Goal: Task Accomplishment & Management: Manage account settings

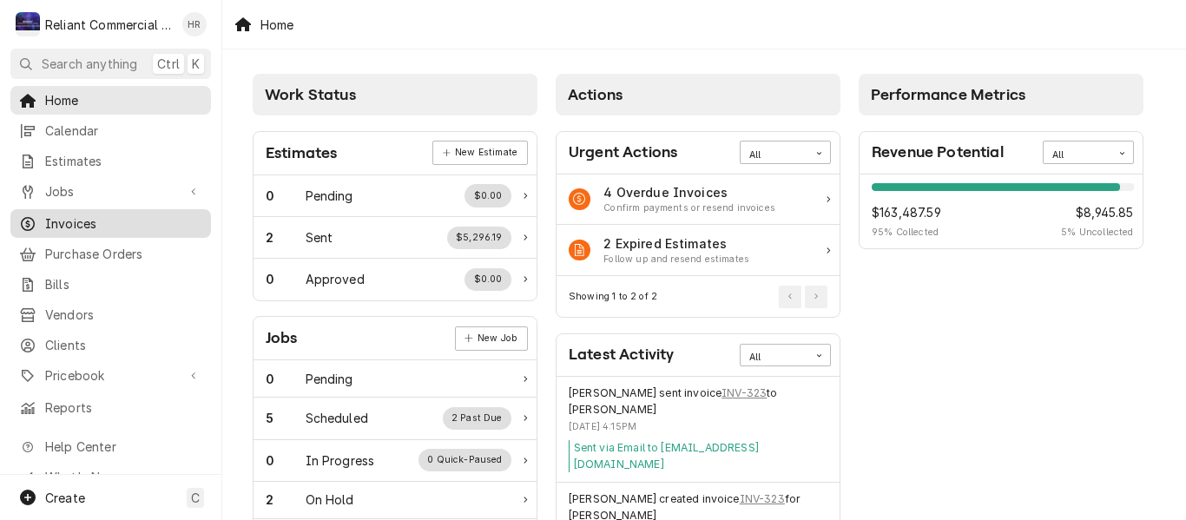
click at [78, 214] on span "Invoices" at bounding box center [123, 223] width 157 height 18
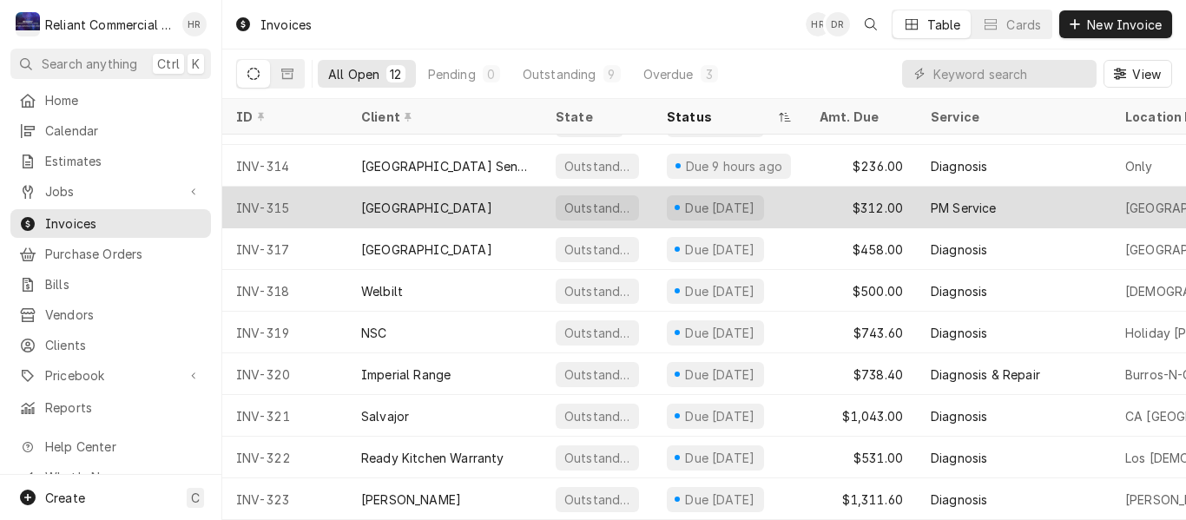
scroll to position [125, 0]
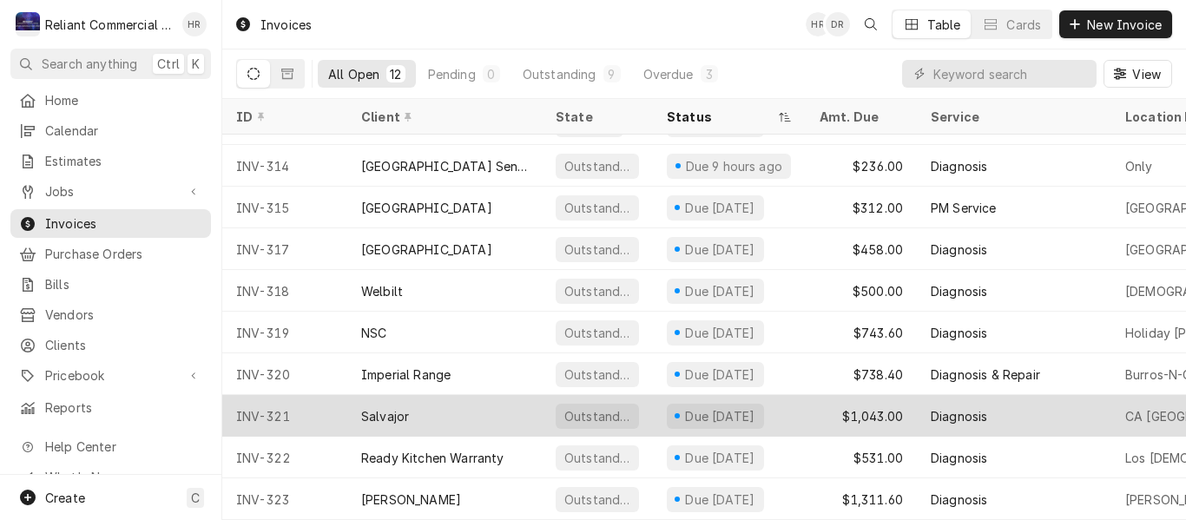
click at [416, 408] on div "Salvajor" at bounding box center [444, 416] width 194 height 42
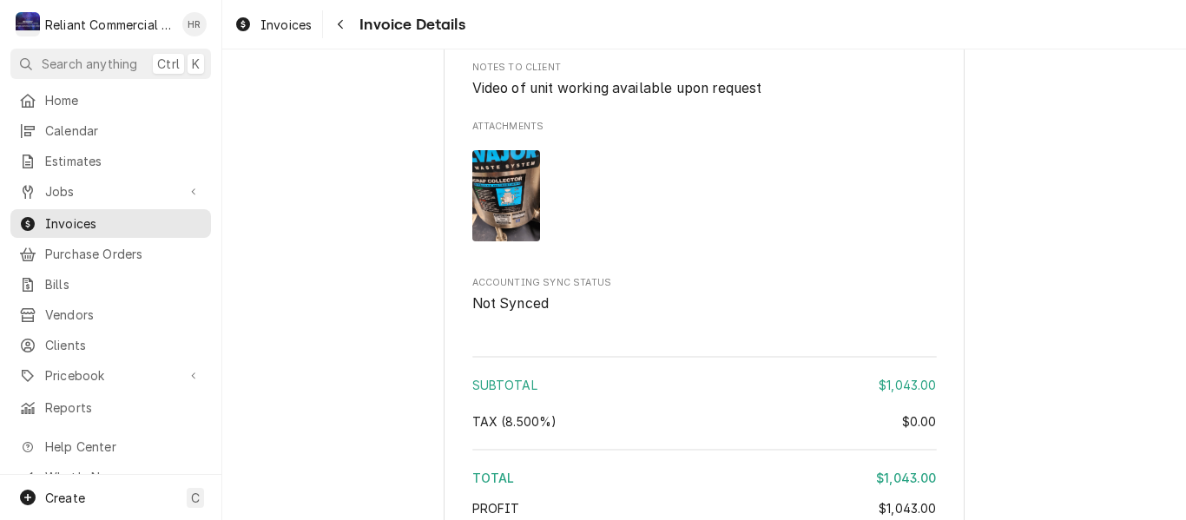
scroll to position [2343, 0]
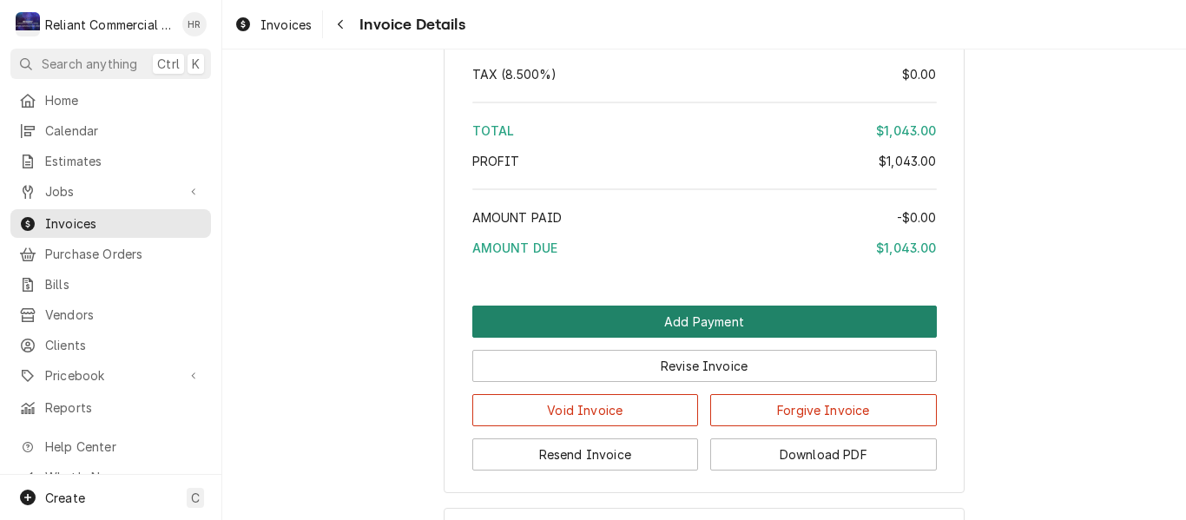
click at [766, 338] on button "Add Payment" at bounding box center [704, 321] width 464 height 32
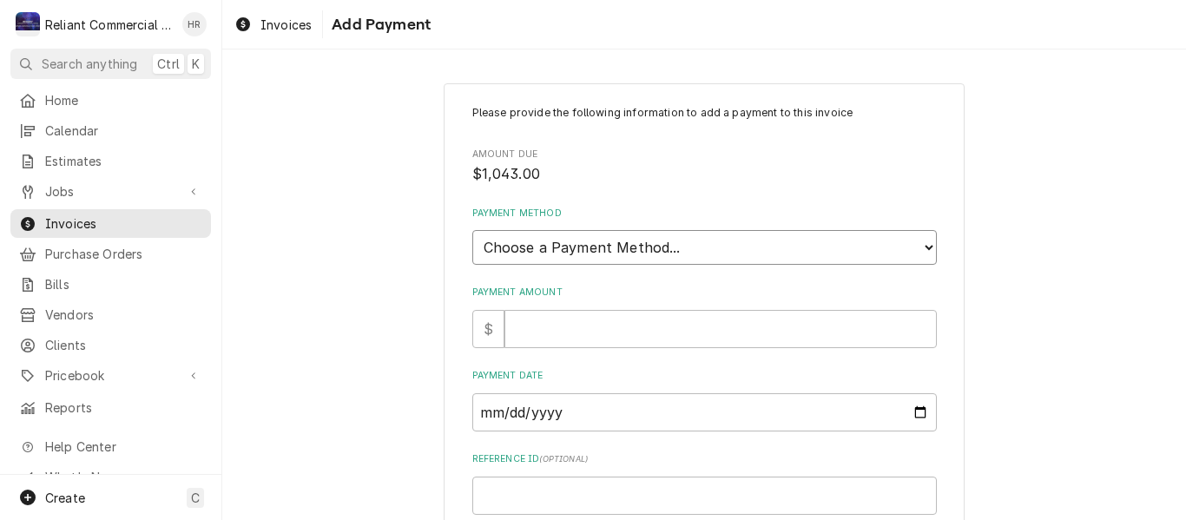
click at [806, 244] on select "Choose a Payment Method... Cash Check Credit/Debit Card ACH/eCheck Other" at bounding box center [704, 247] width 464 height 35
select select "2"
click at [472, 230] on select "Choose a Payment Method... Cash Check Credit/Debit Card ACH/eCheck Other" at bounding box center [704, 247] width 464 height 35
click at [634, 332] on input "Payment Amount" at bounding box center [720, 329] width 432 height 38
type textarea "x"
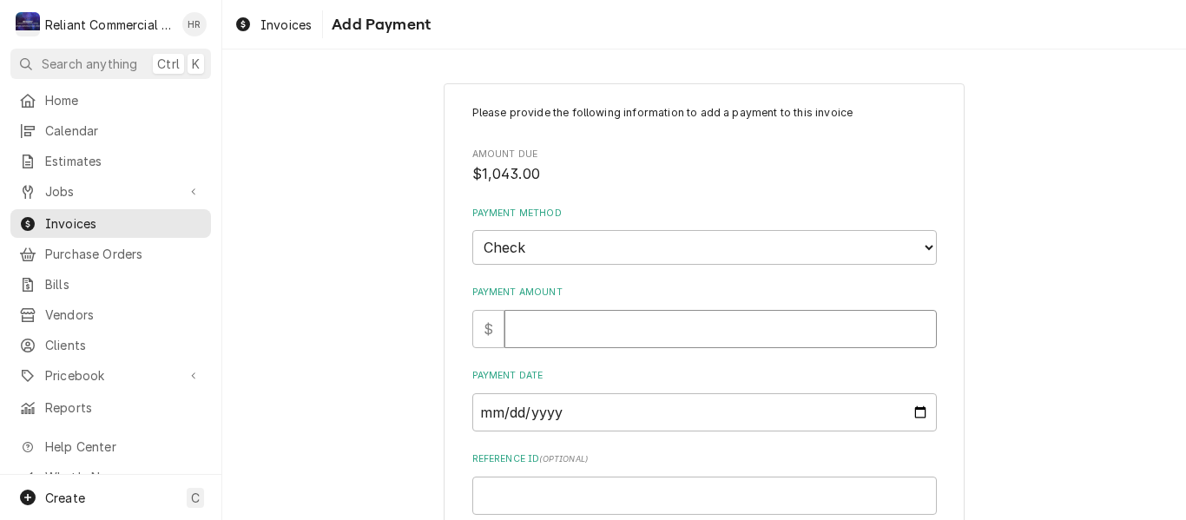
type input "1"
type textarea "x"
type input "10"
type textarea "x"
type input "104"
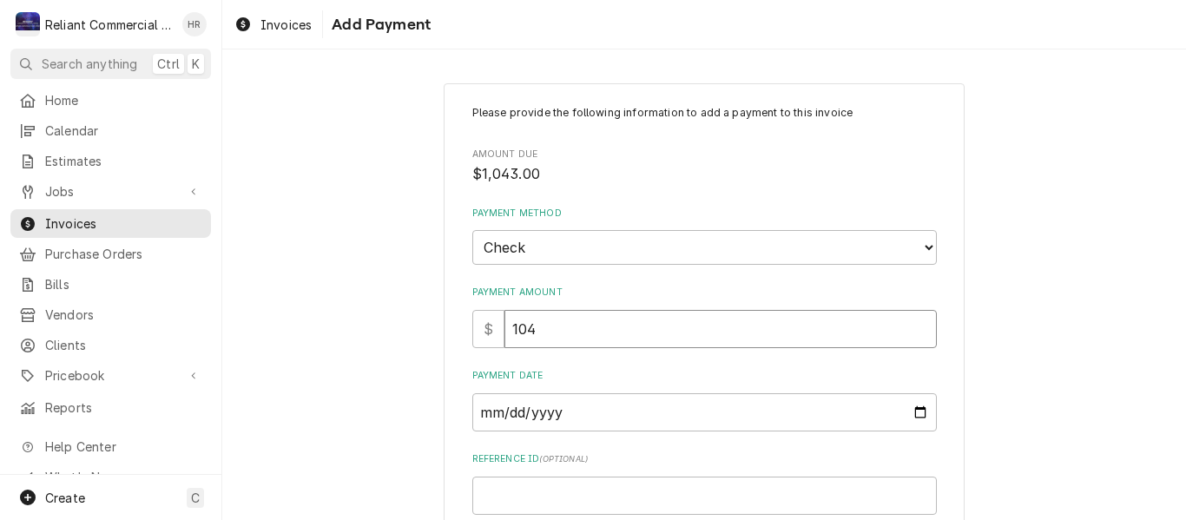
type textarea "x"
type input "1043"
type textarea "x"
type input "1043.0"
type textarea "x"
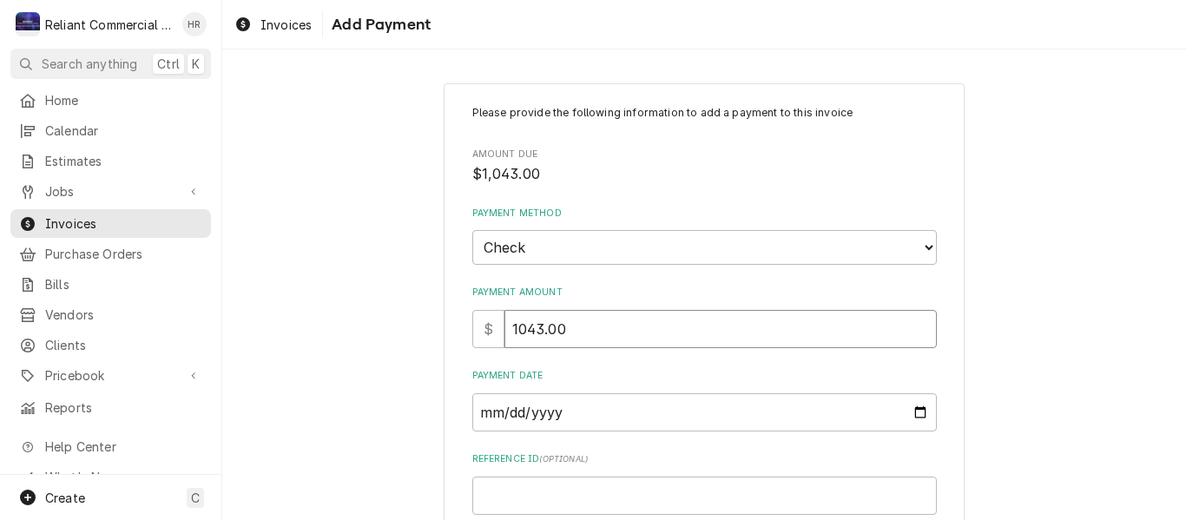
type input "1043.00"
click at [692, 412] on input "Payment Date" at bounding box center [704, 412] width 464 height 38
click at [910, 411] on input "Payment Date" at bounding box center [704, 412] width 464 height 38
type input "2025-09-05"
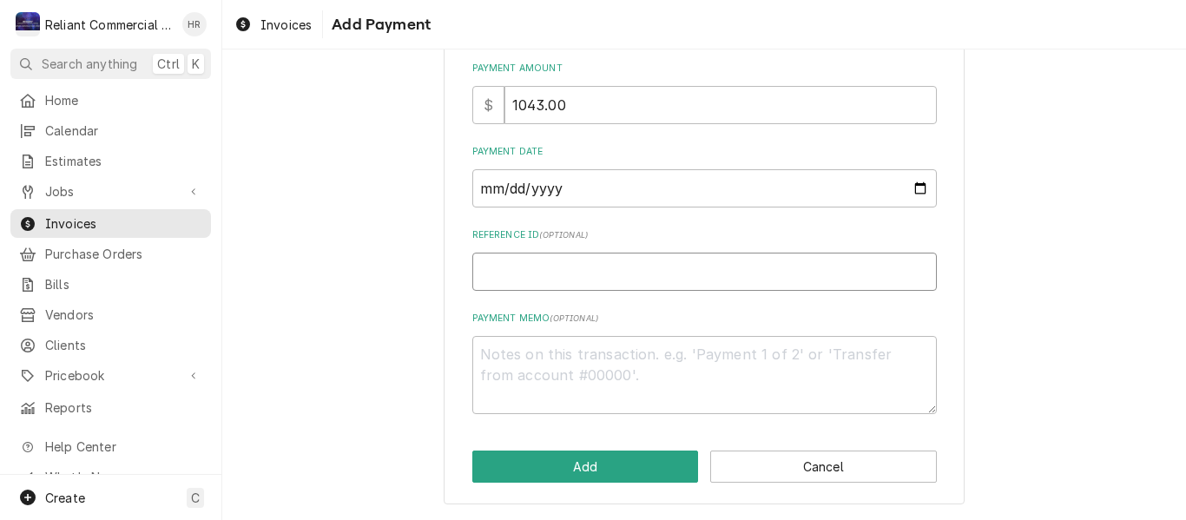
click at [612, 281] on input "Reference ID ( optional )" at bounding box center [704, 272] width 464 height 38
type textarea "x"
type input "1"
type textarea "x"
type input "12"
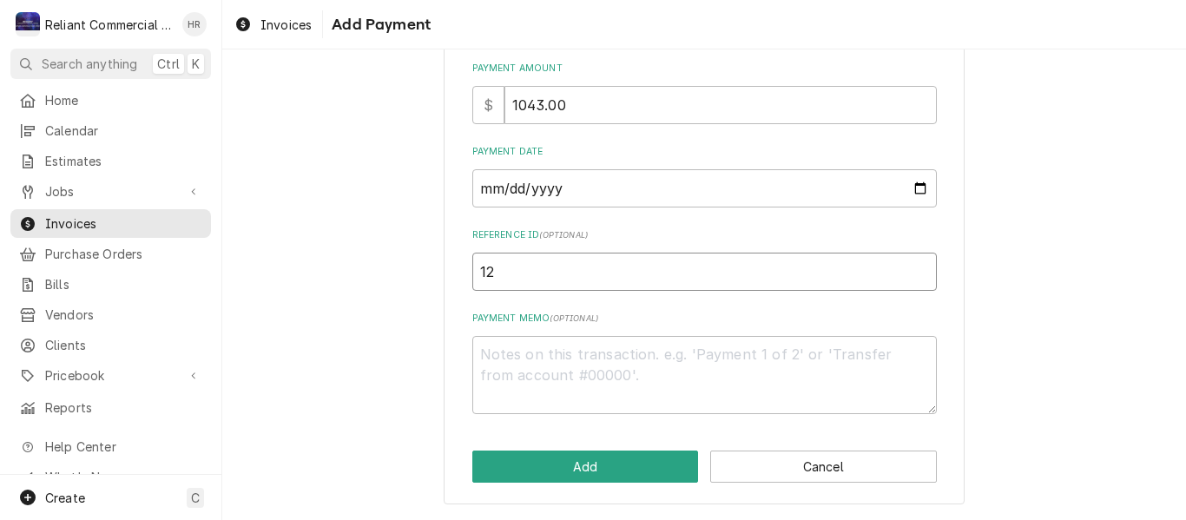
type textarea "x"
type input "124"
type textarea "x"
type input "1247"
type textarea "x"
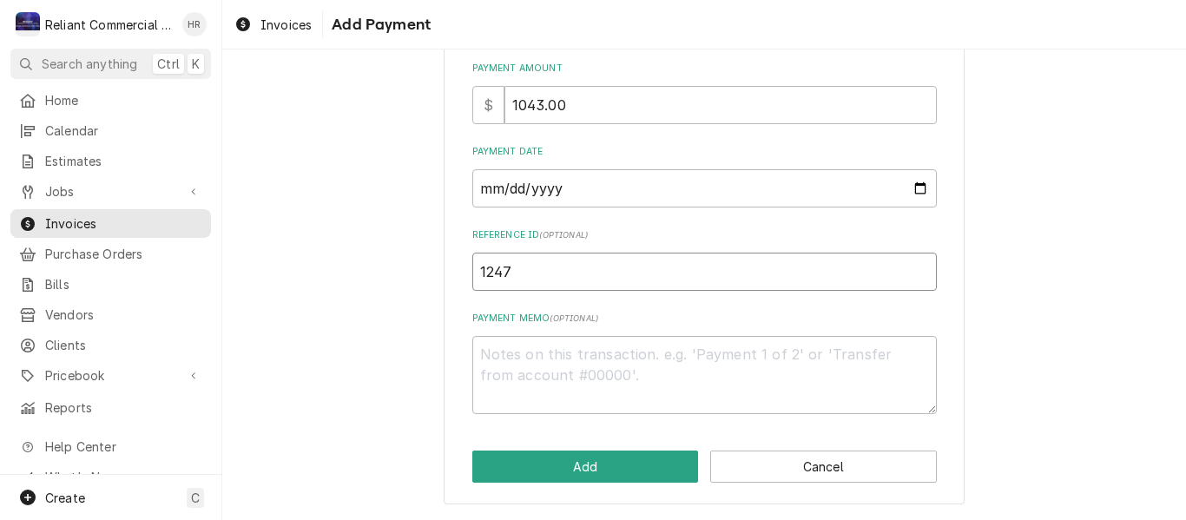
type input "12471"
type textarea "x"
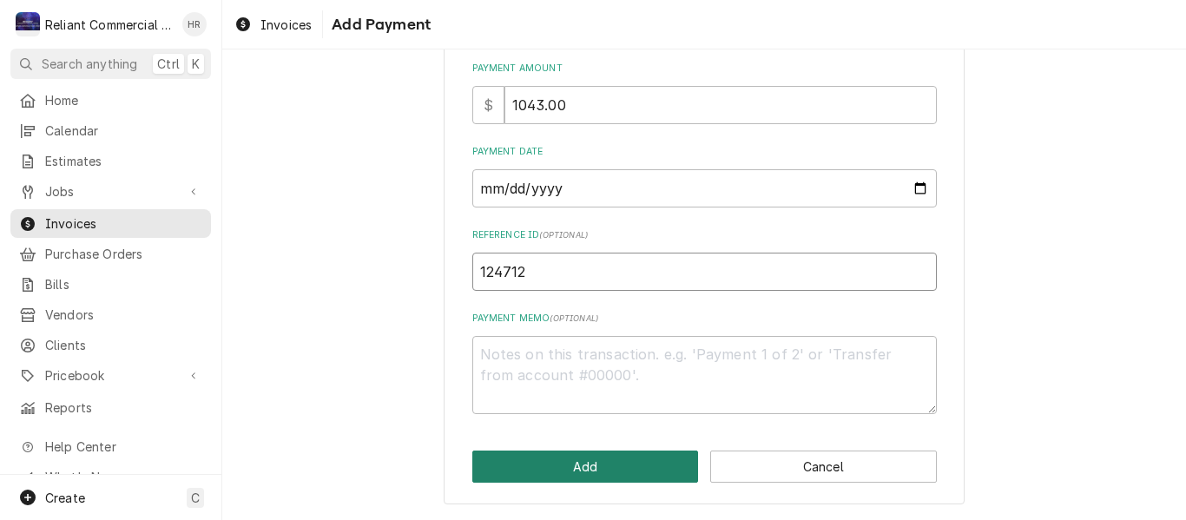
type input "124712"
click at [601, 465] on button "Add" at bounding box center [585, 466] width 227 height 32
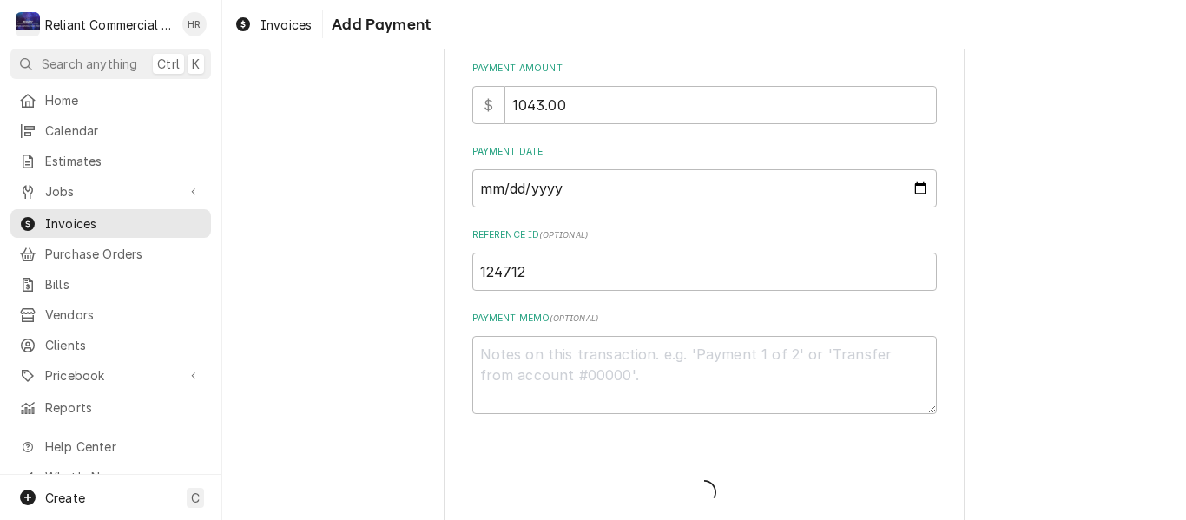
type textarea "x"
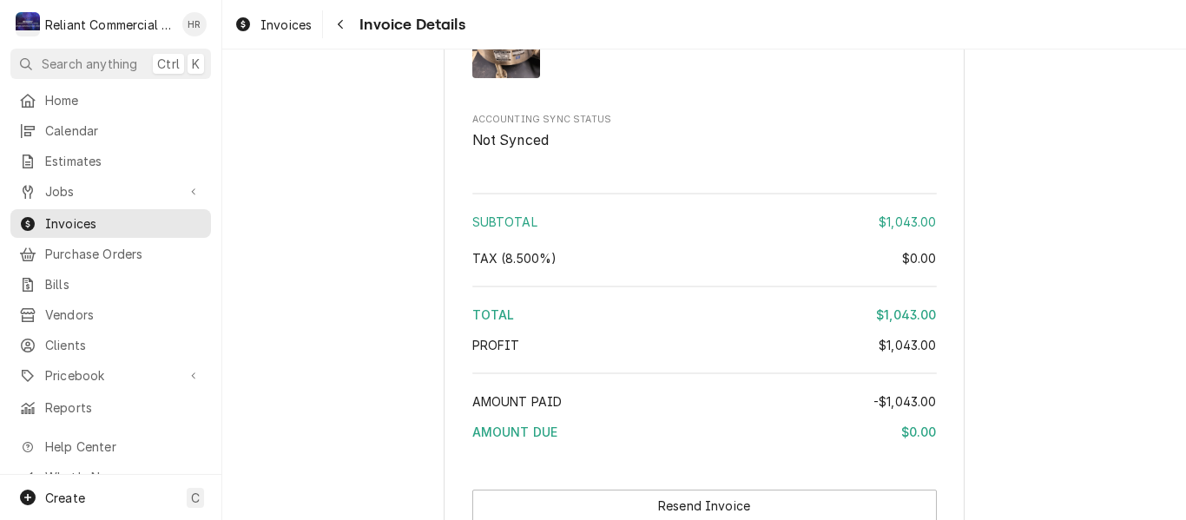
scroll to position [2600, 0]
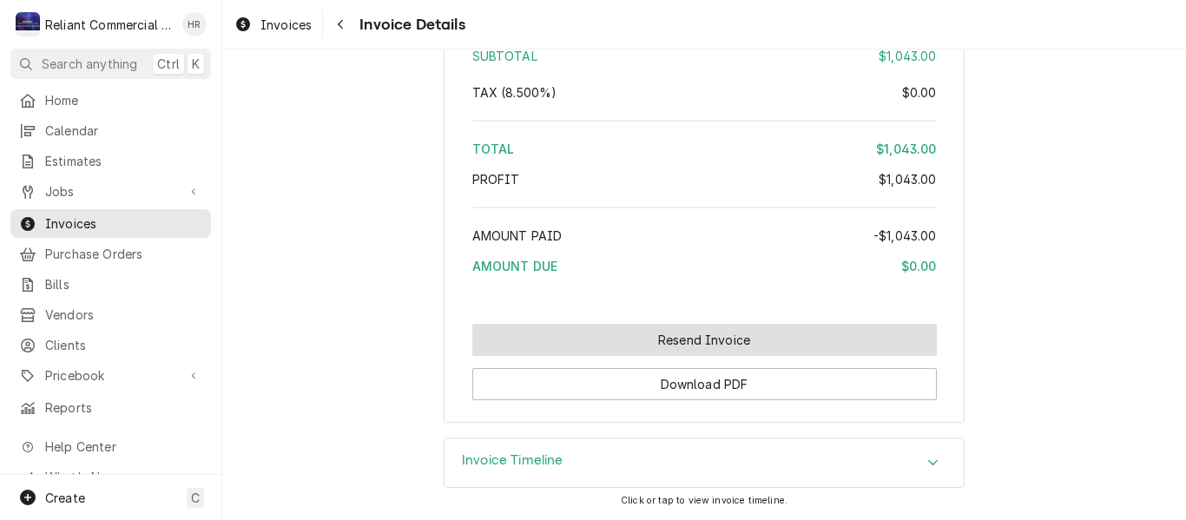
click at [704, 345] on button "Resend Invoice" at bounding box center [704, 340] width 464 height 32
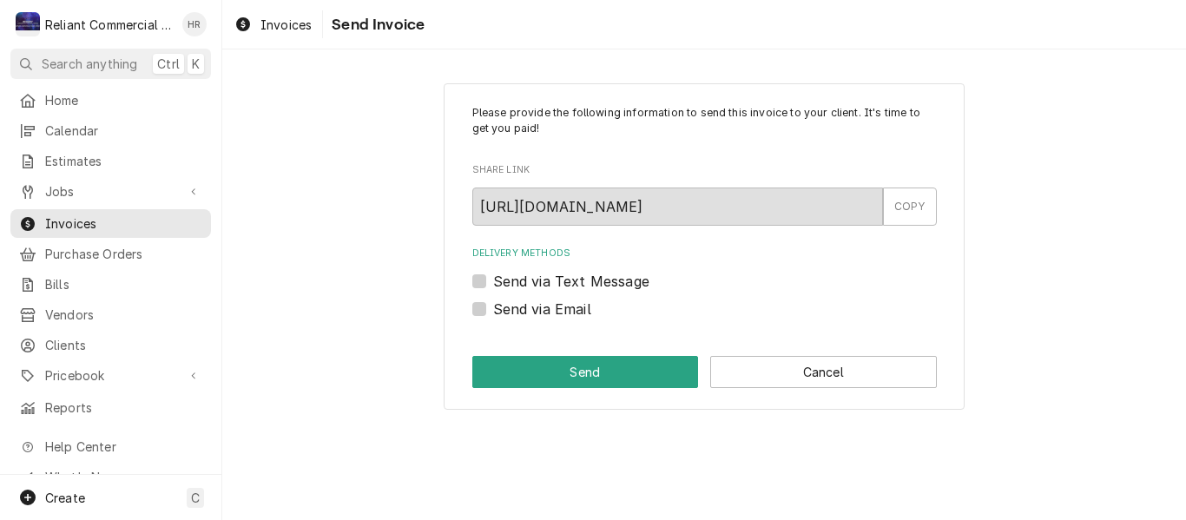
click at [493, 307] on label "Send via Email" at bounding box center [542, 309] width 98 height 21
click at [493, 307] on input "Send via Email" at bounding box center [725, 318] width 464 height 38
checkbox input "true"
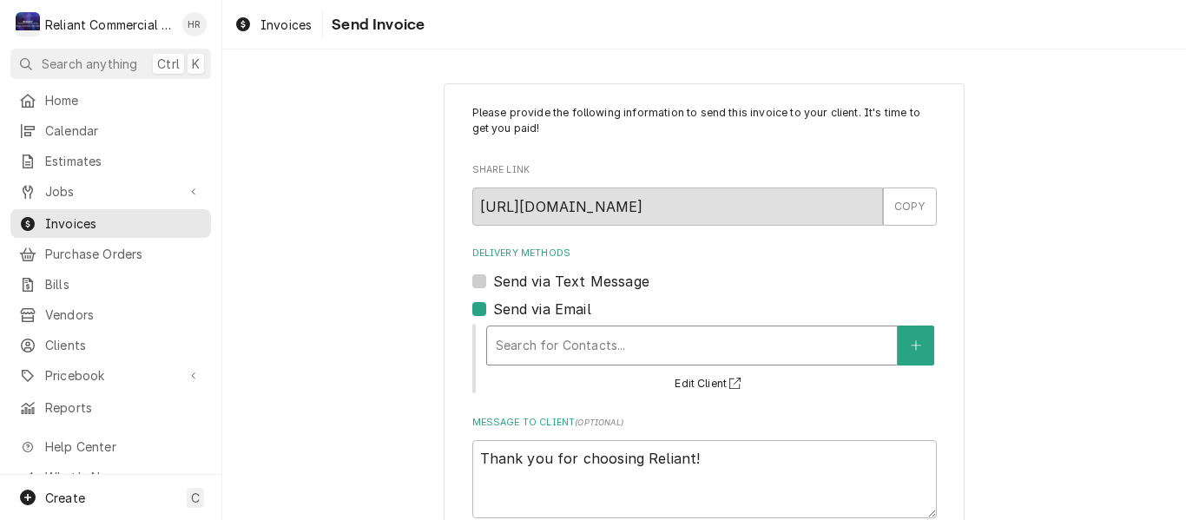
click at [581, 343] on div "Delivery Methods" at bounding box center [692, 345] width 392 height 31
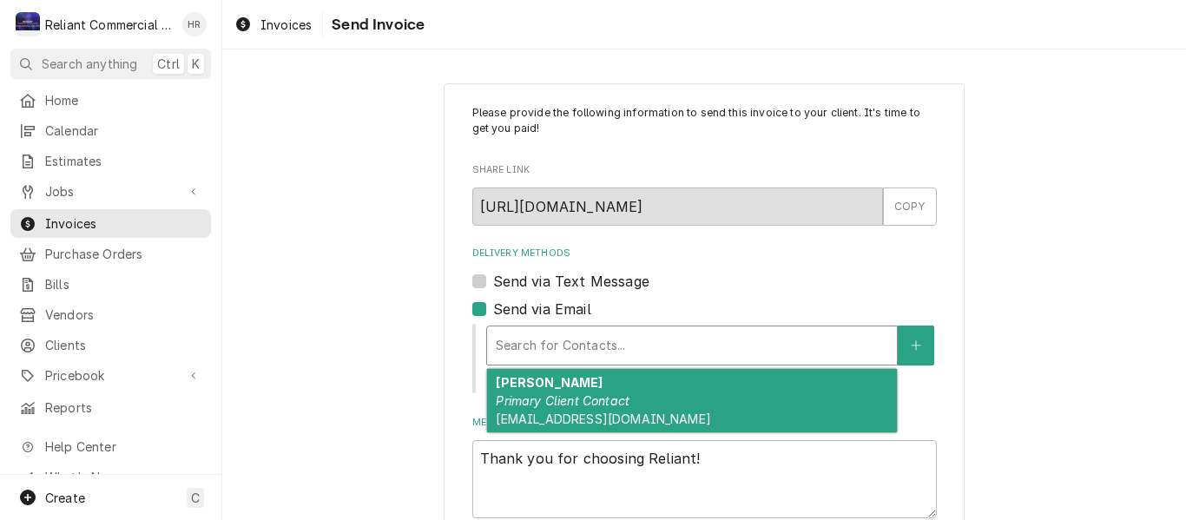
click at [559, 392] on div "Michele Poteet Primary Client Contact mpoteet@salvajor.com" at bounding box center [692, 400] width 410 height 63
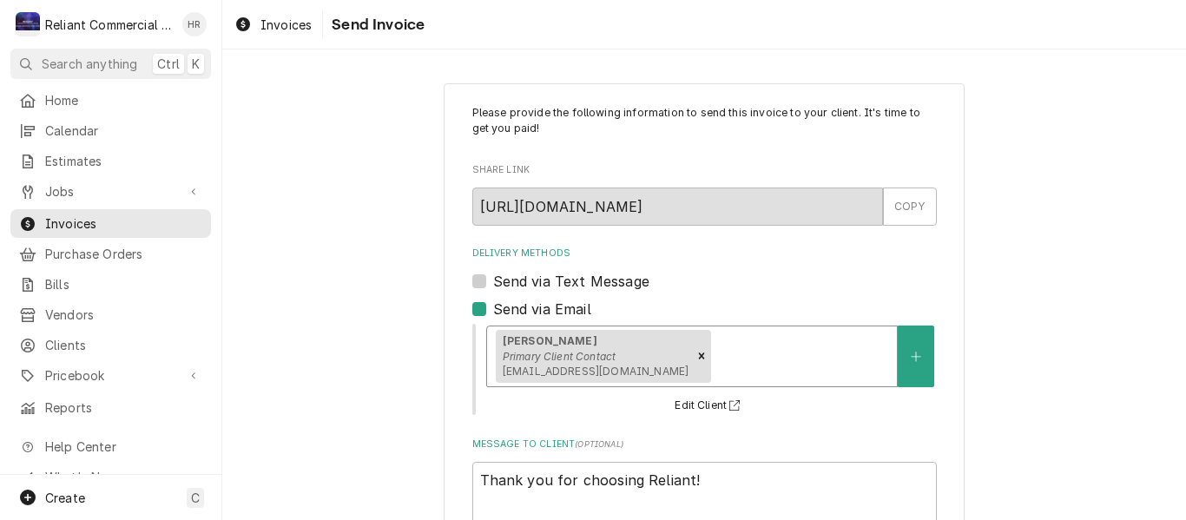
scroll to position [126, 0]
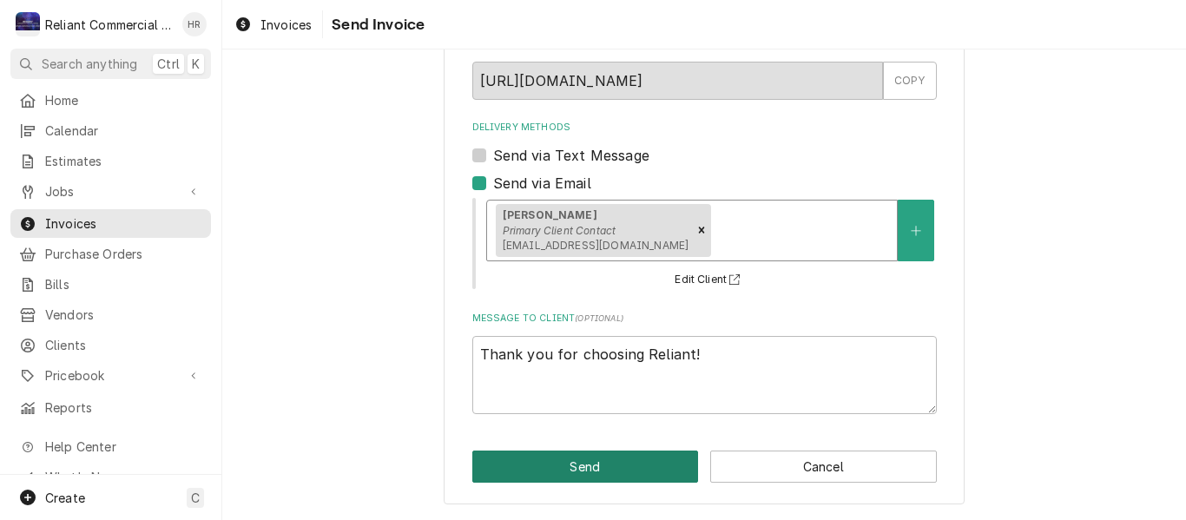
click at [594, 463] on button "Send" at bounding box center [585, 466] width 227 height 32
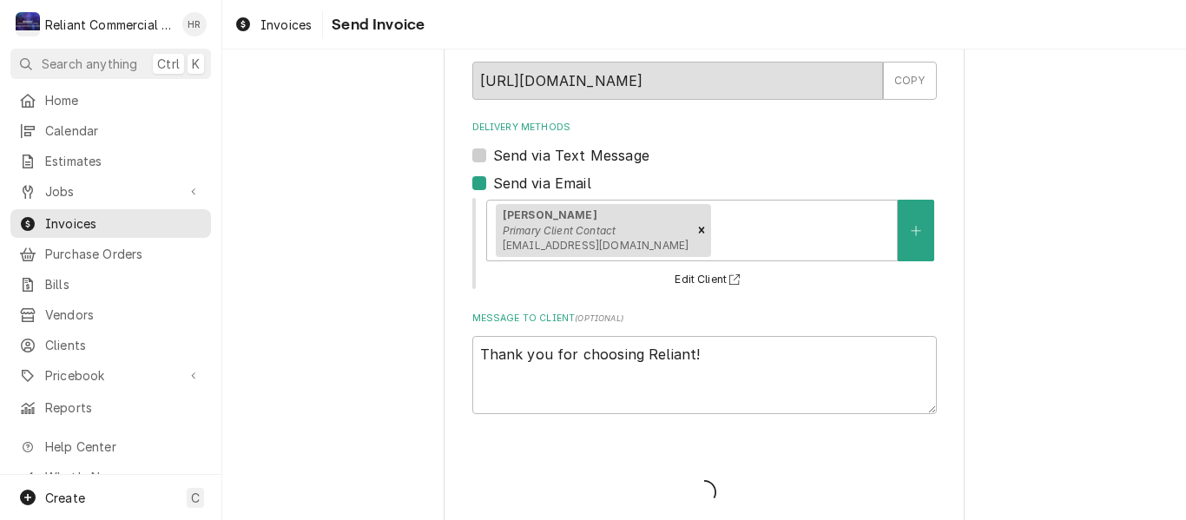
type textarea "x"
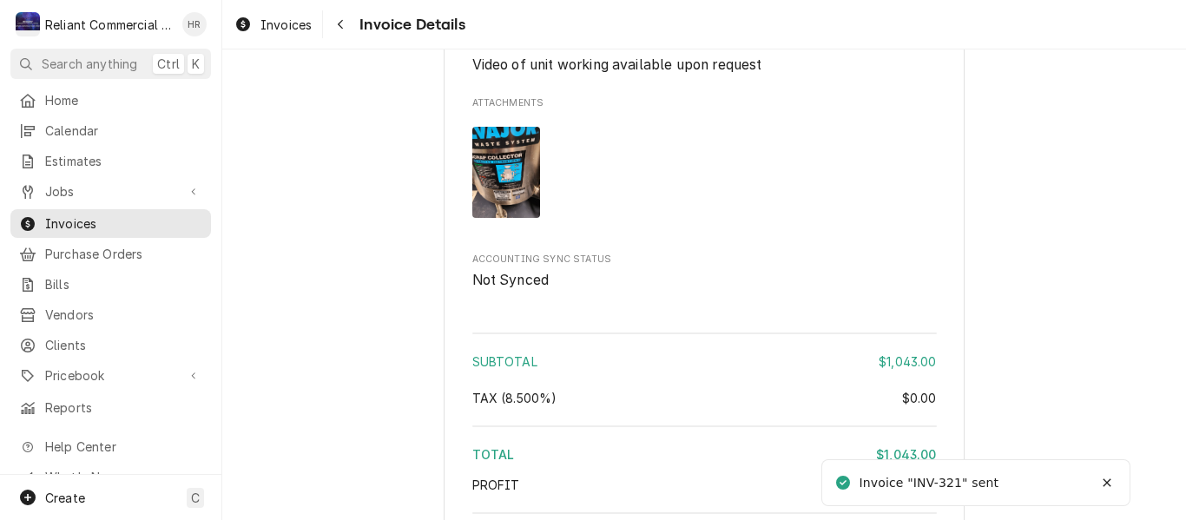
scroll to position [2600, 0]
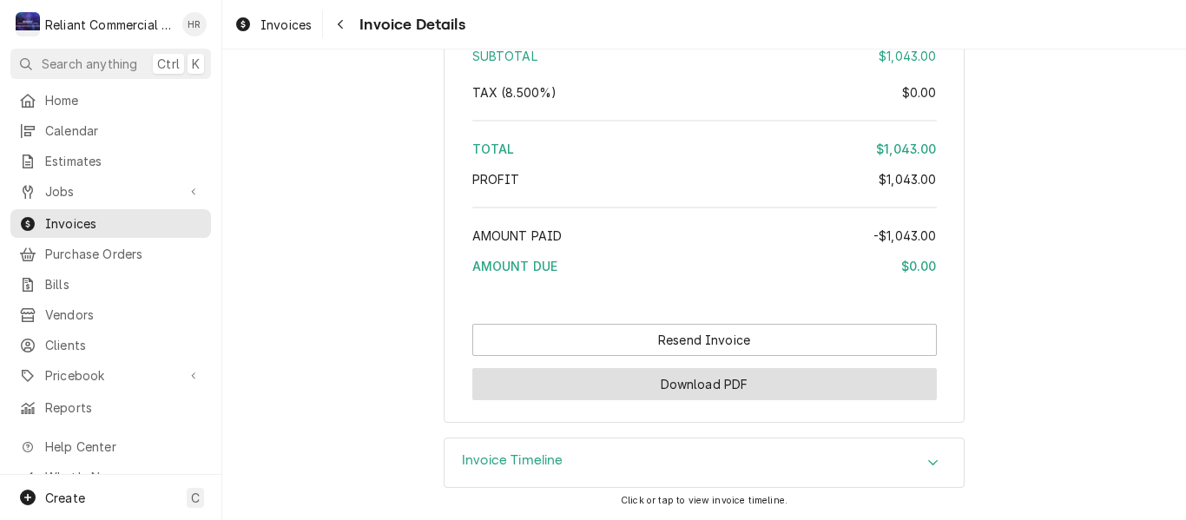
click at [741, 389] on button "Download PDF" at bounding box center [704, 384] width 464 height 32
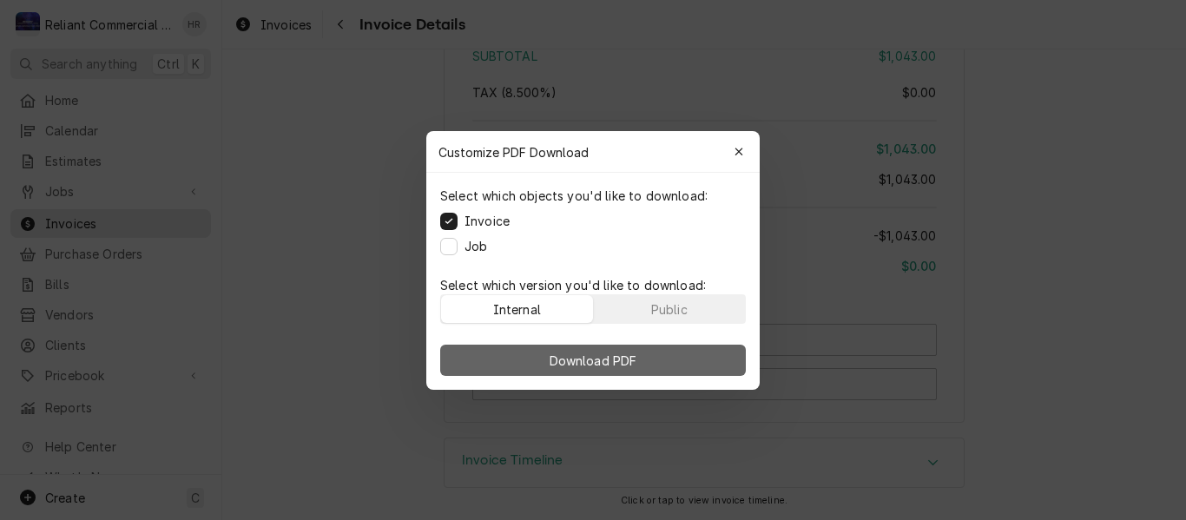
click at [602, 359] on span "Download PDF" at bounding box center [593, 360] width 95 height 18
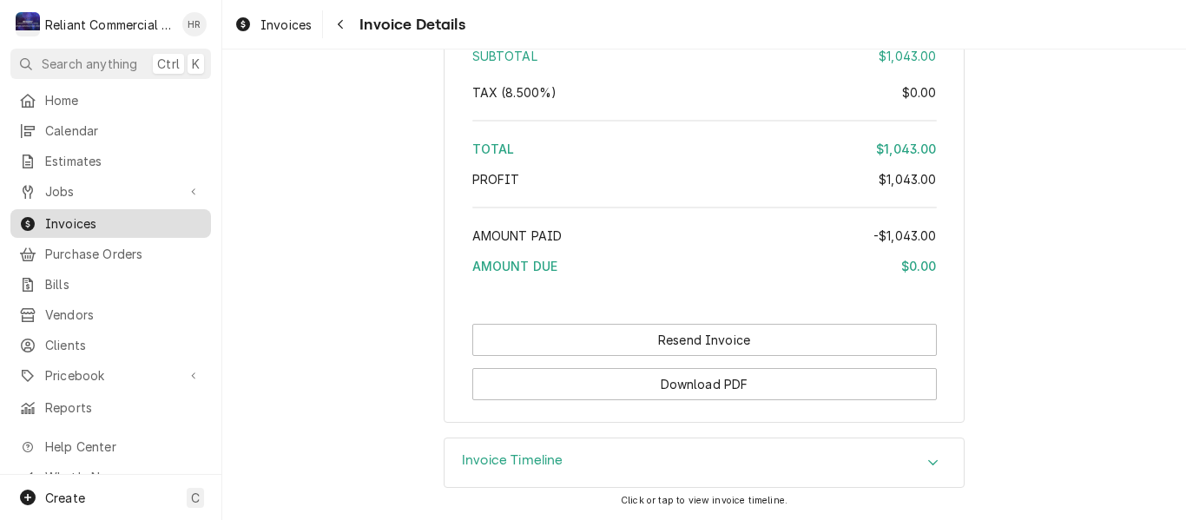
click at [66, 214] on span "Invoices" at bounding box center [123, 223] width 157 height 18
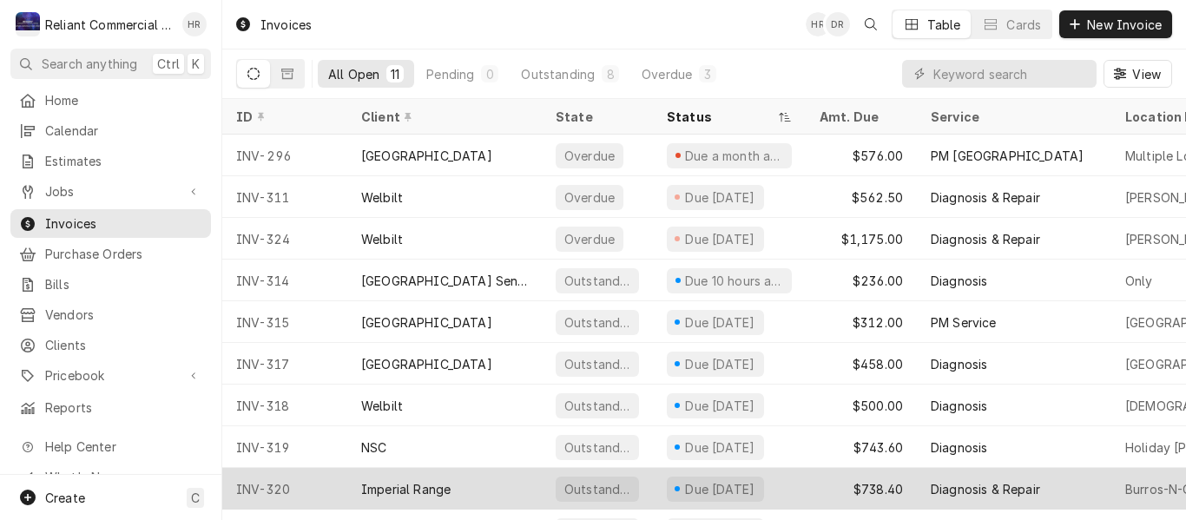
click at [496, 486] on div "Imperial Range" at bounding box center [444, 489] width 194 height 42
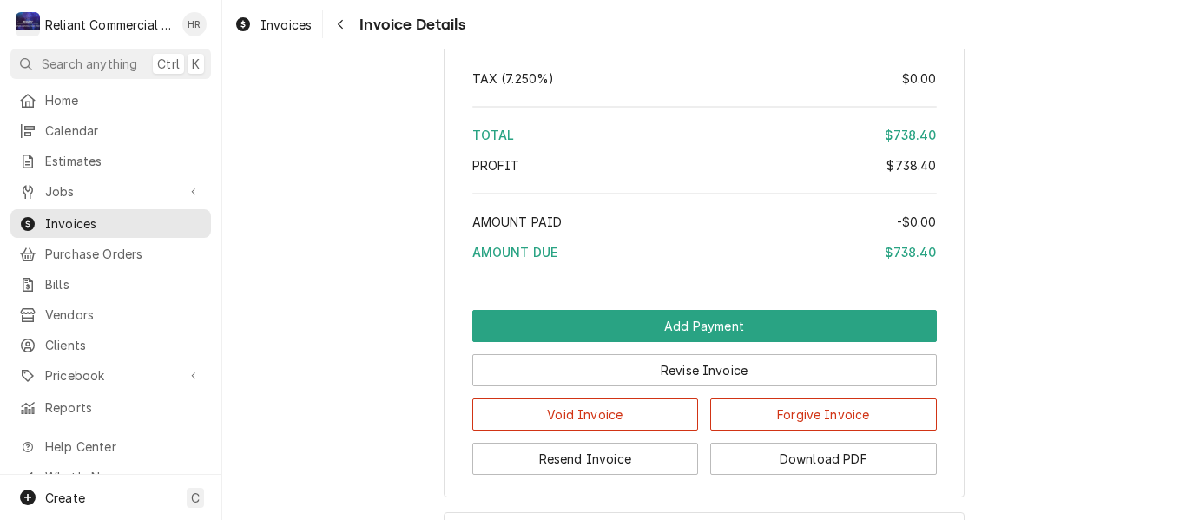
scroll to position [2510, 0]
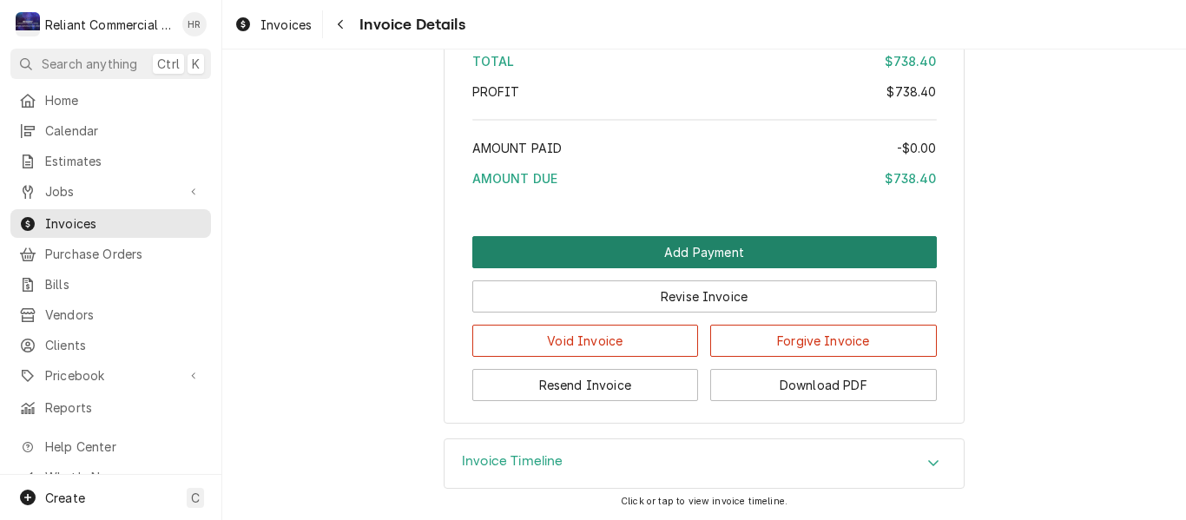
click at [792, 253] on button "Add Payment" at bounding box center [704, 252] width 464 height 32
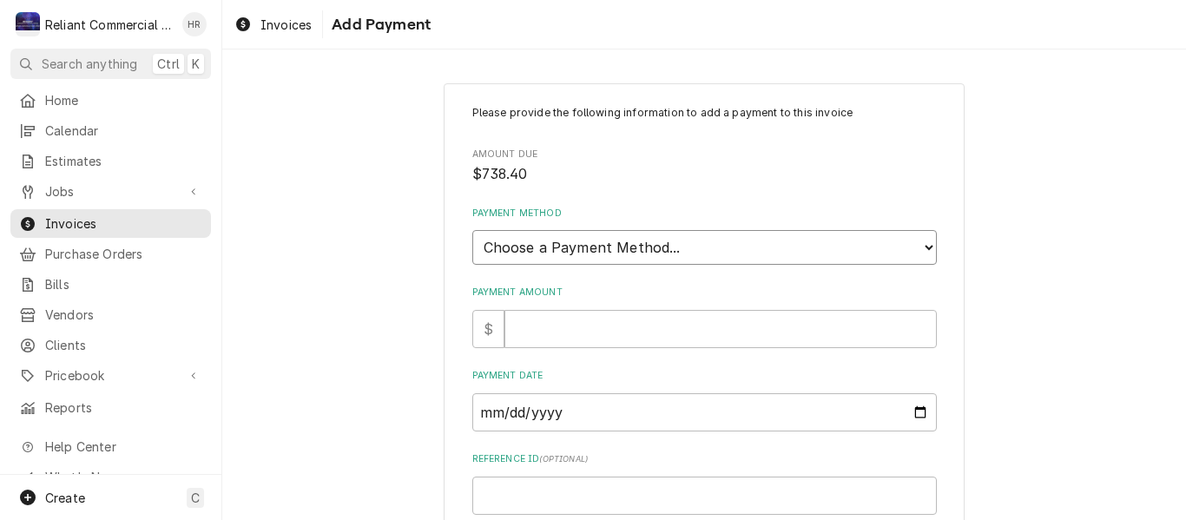
click at [913, 246] on select "Choose a Payment Method... Cash Check Credit/Debit Card ACH/eCheck Other" at bounding box center [704, 247] width 464 height 35
select select "2"
click at [472, 230] on select "Choose a Payment Method... Cash Check Credit/Debit Card ACH/eCheck Other" at bounding box center [704, 247] width 464 height 35
click at [656, 338] on input "Payment Amount" at bounding box center [720, 329] width 432 height 38
type textarea "x"
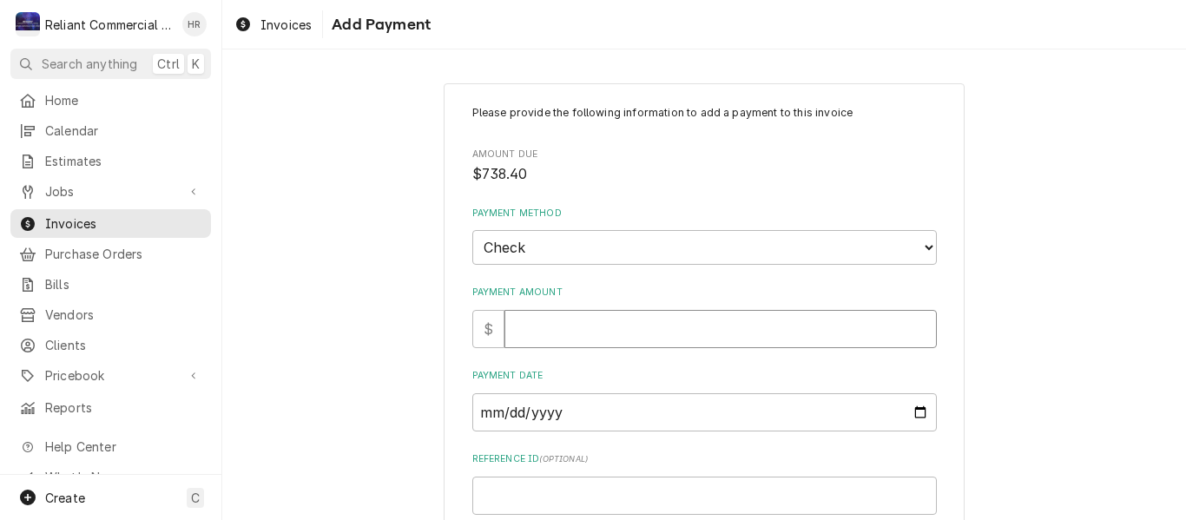
type input "7"
type textarea "x"
type input "73"
type textarea "x"
type input "738"
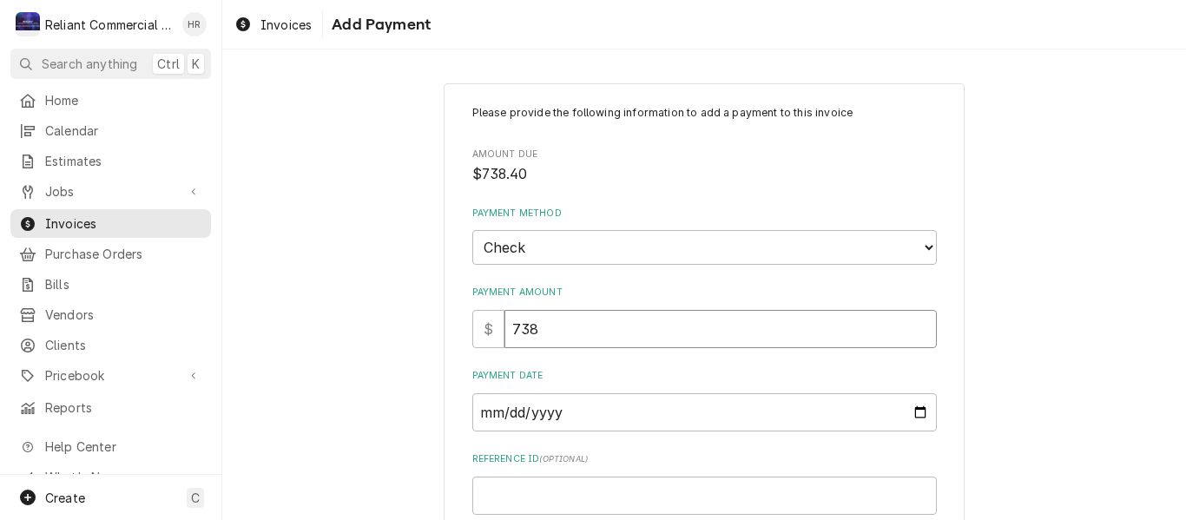
type textarea "x"
type input "738.4"
type textarea "x"
type input "738.40"
click at [913, 421] on input "Payment Date" at bounding box center [704, 412] width 464 height 38
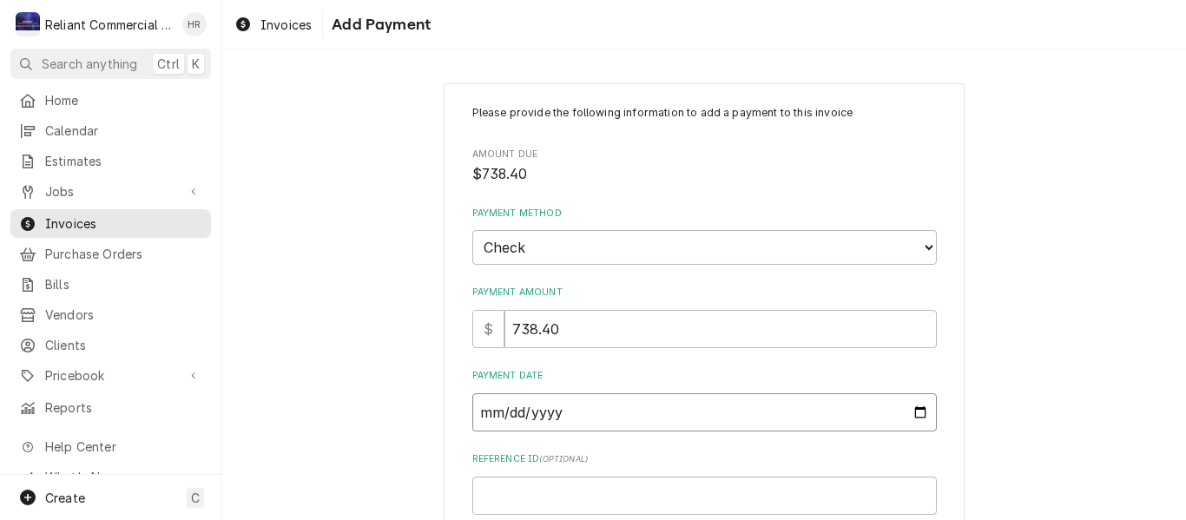
click at [881, 401] on input "Payment Date" at bounding box center [704, 412] width 464 height 38
click at [916, 414] on input "Payment Date" at bounding box center [704, 412] width 464 height 38
type textarea "x"
type input "2025-09-05"
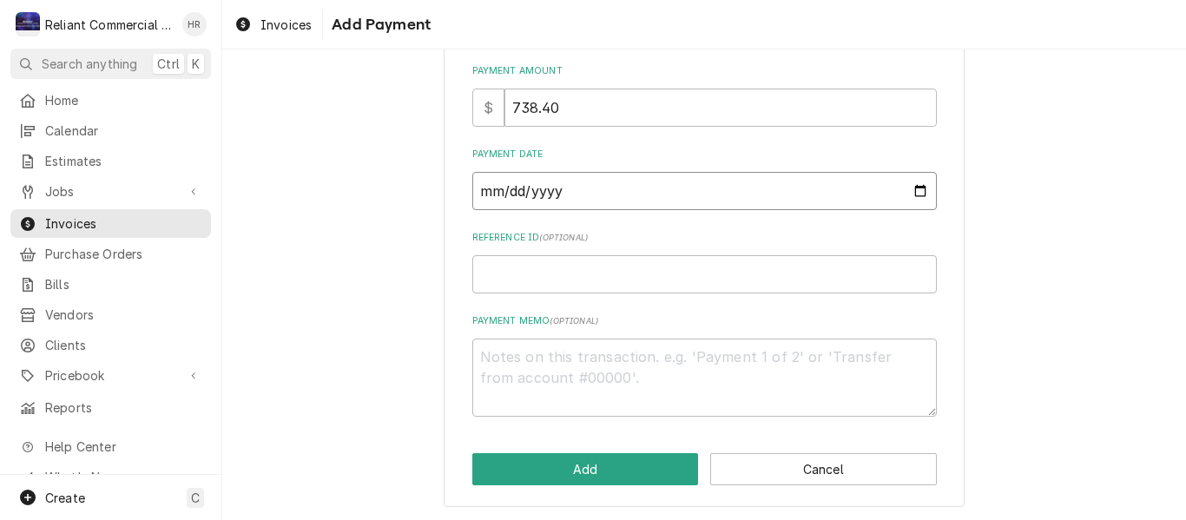
scroll to position [224, 0]
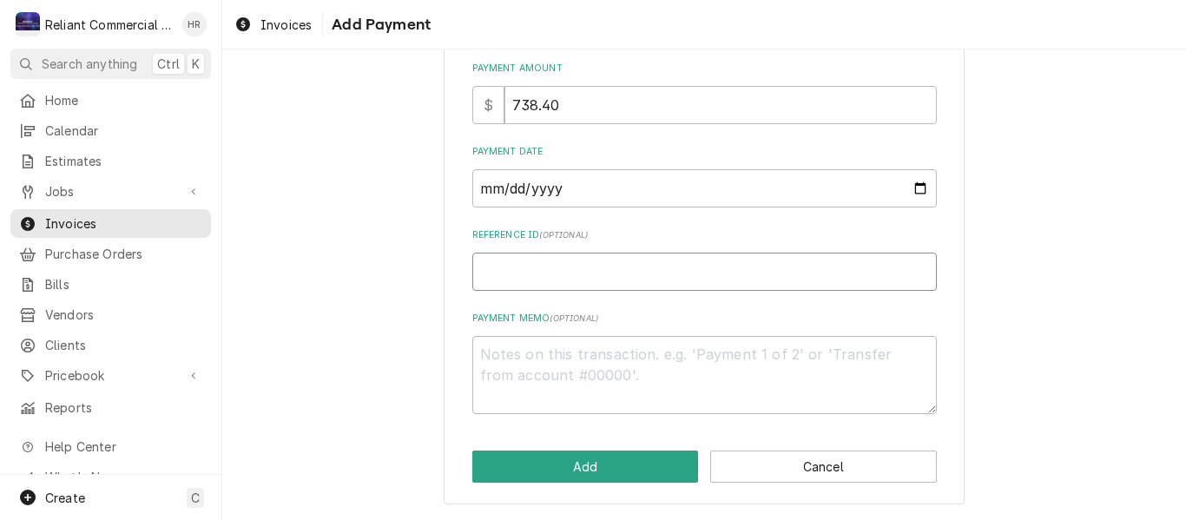
click at [616, 274] on input "Reference ID ( optional )" at bounding box center [704, 272] width 464 height 38
type textarea "x"
type input "1"
type textarea "x"
type input "16"
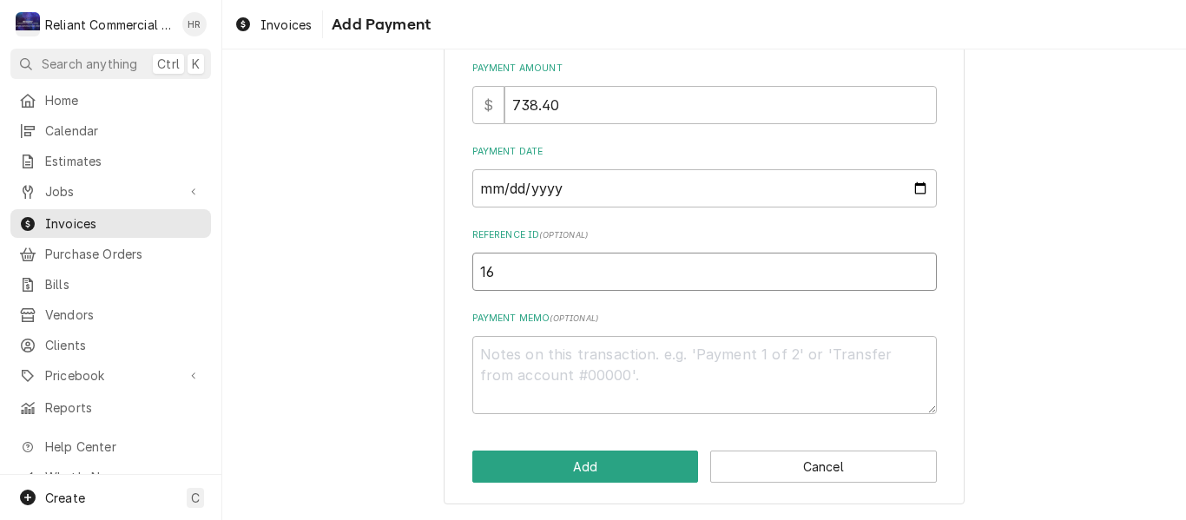
type textarea "x"
type input "160"
type textarea "x"
type input "1603"
type textarea "x"
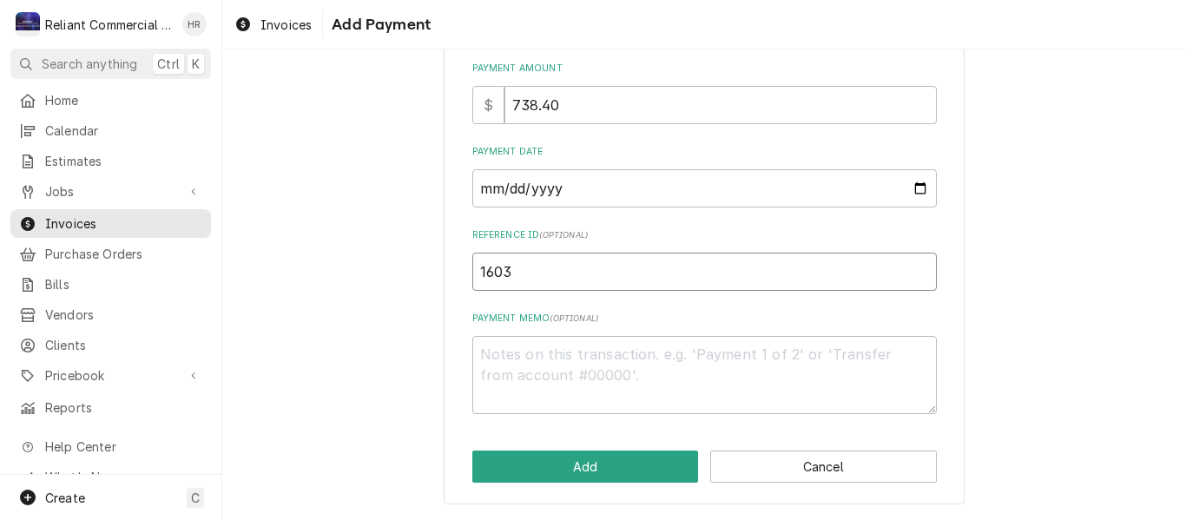
type input "16038"
type textarea "x"
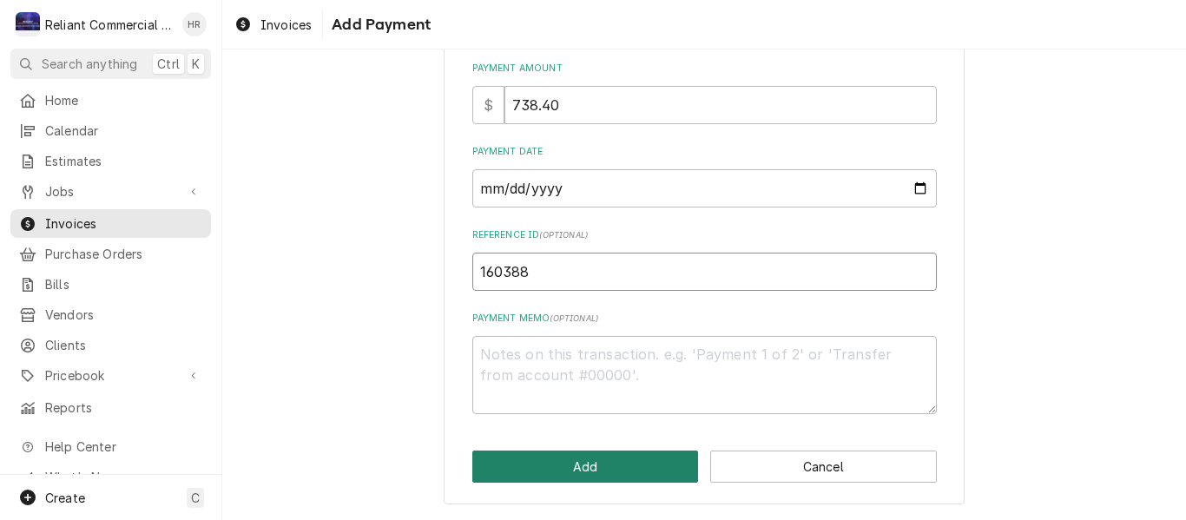
type input "160388"
click at [607, 466] on button "Add" at bounding box center [585, 466] width 227 height 32
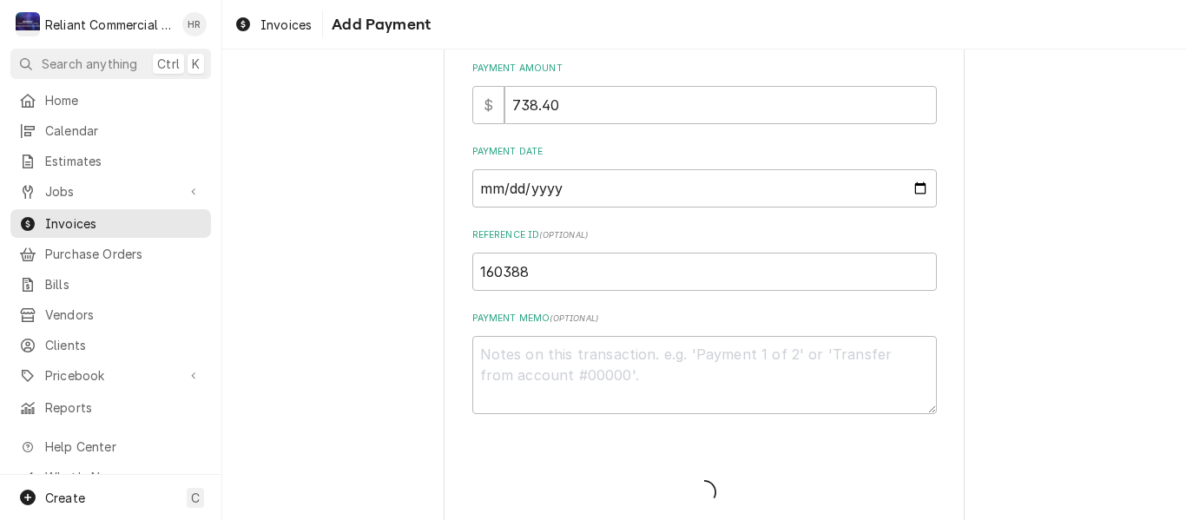
type textarea "x"
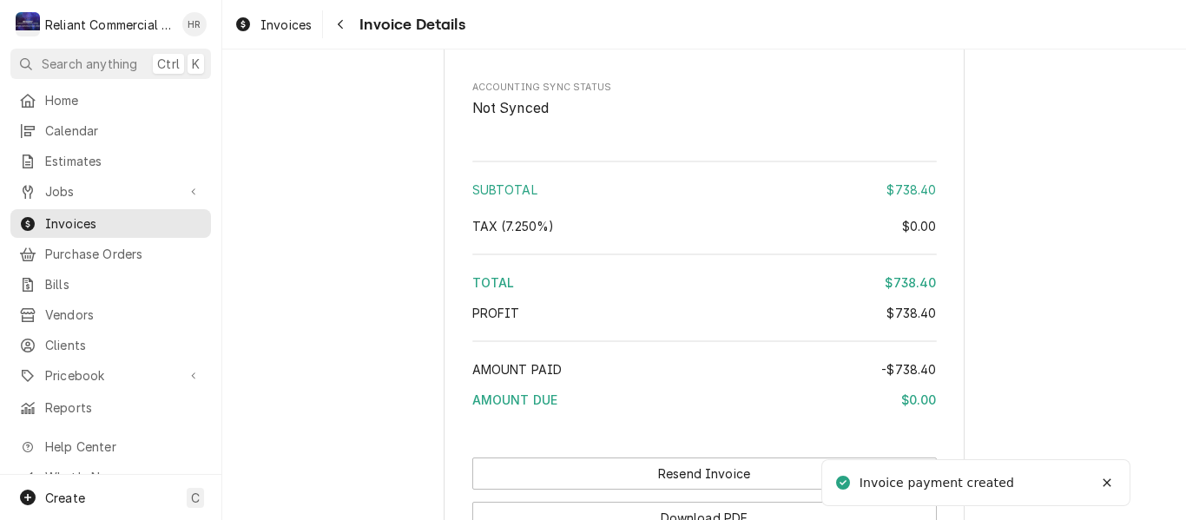
scroll to position [2658, 0]
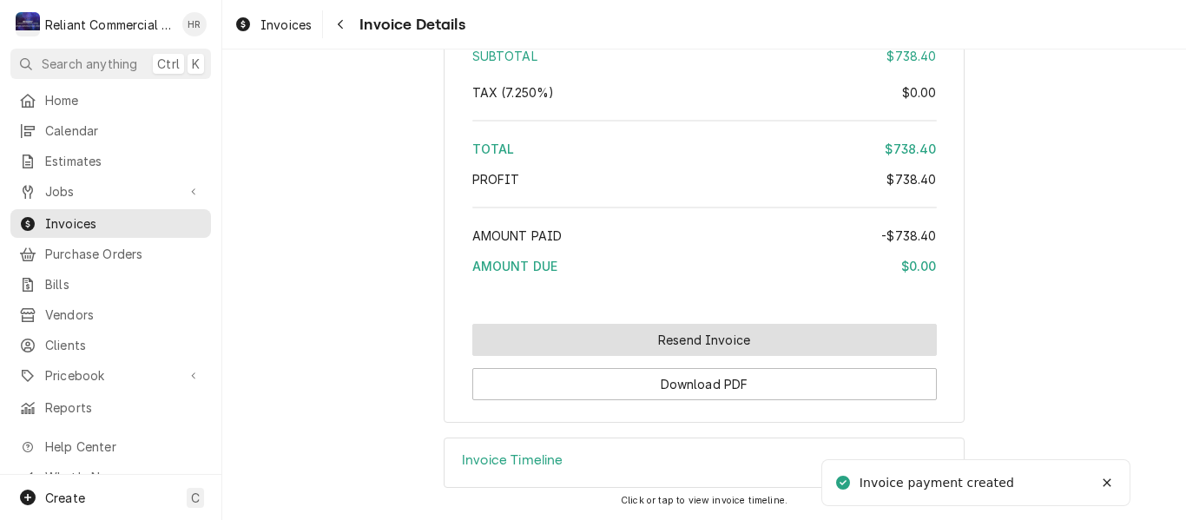
click at [686, 338] on button "Resend Invoice" at bounding box center [704, 340] width 464 height 32
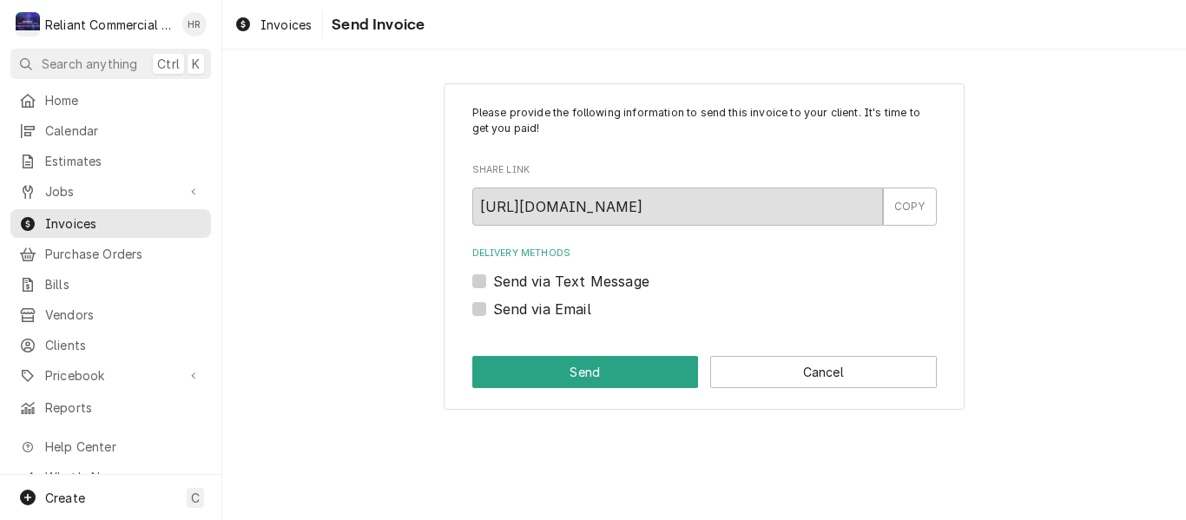
click at [493, 305] on label "Send via Email" at bounding box center [542, 309] width 98 height 21
click at [493, 305] on input "Send via Email" at bounding box center [725, 318] width 464 height 38
checkbox input "true"
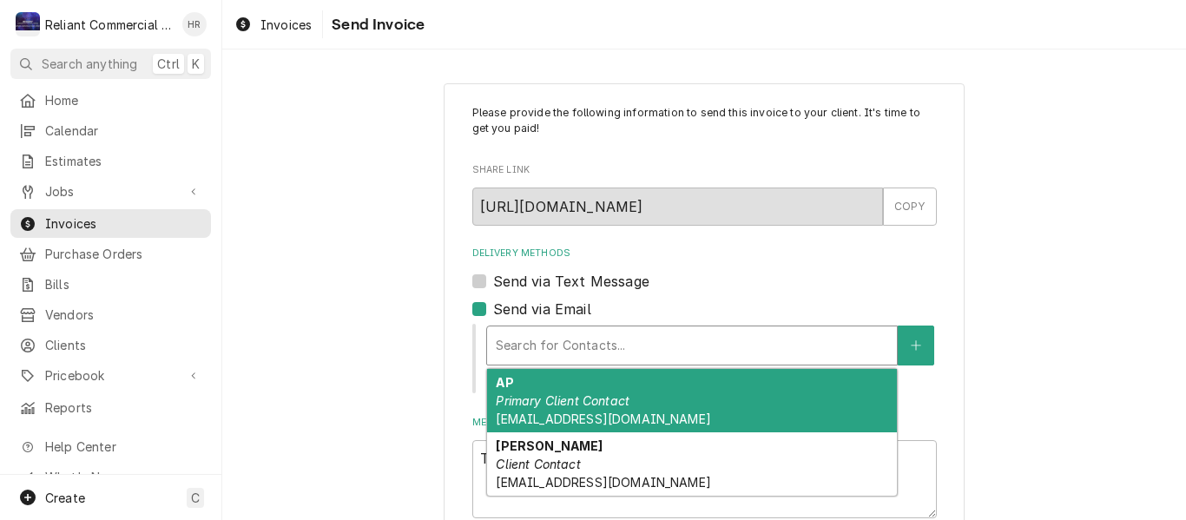
click at [571, 333] on div "Delivery Methods" at bounding box center [692, 345] width 392 height 31
click at [576, 404] on em "Primary Client Contact" at bounding box center [563, 400] width 134 height 15
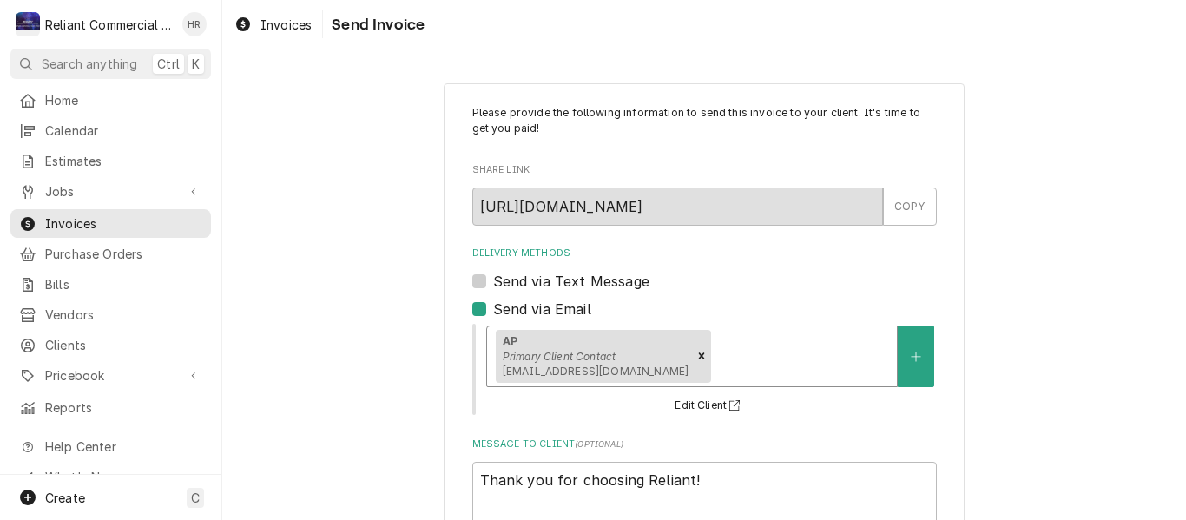
scroll to position [126, 0]
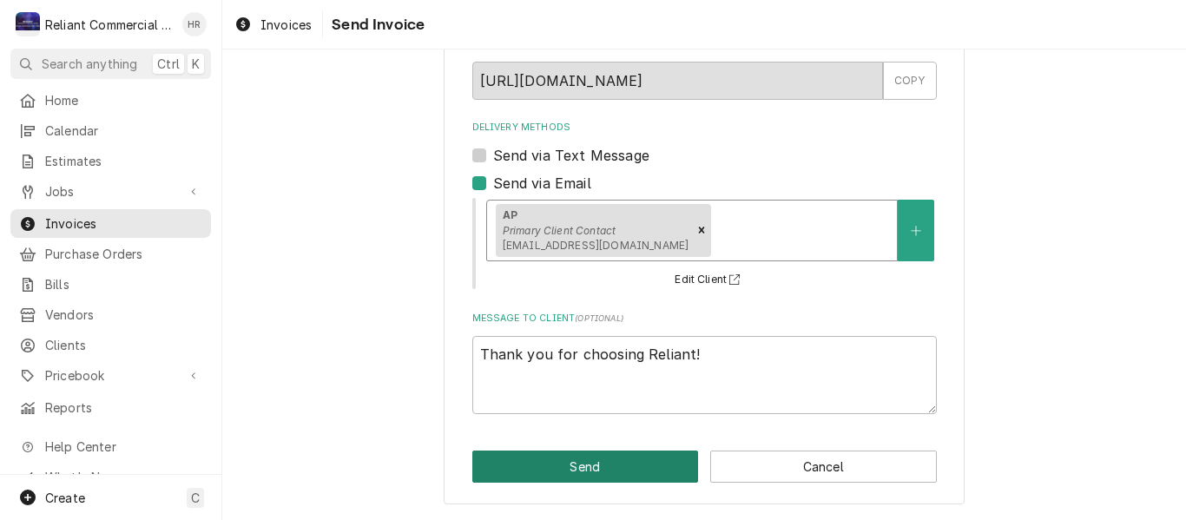
click at [581, 479] on button "Send" at bounding box center [585, 466] width 227 height 32
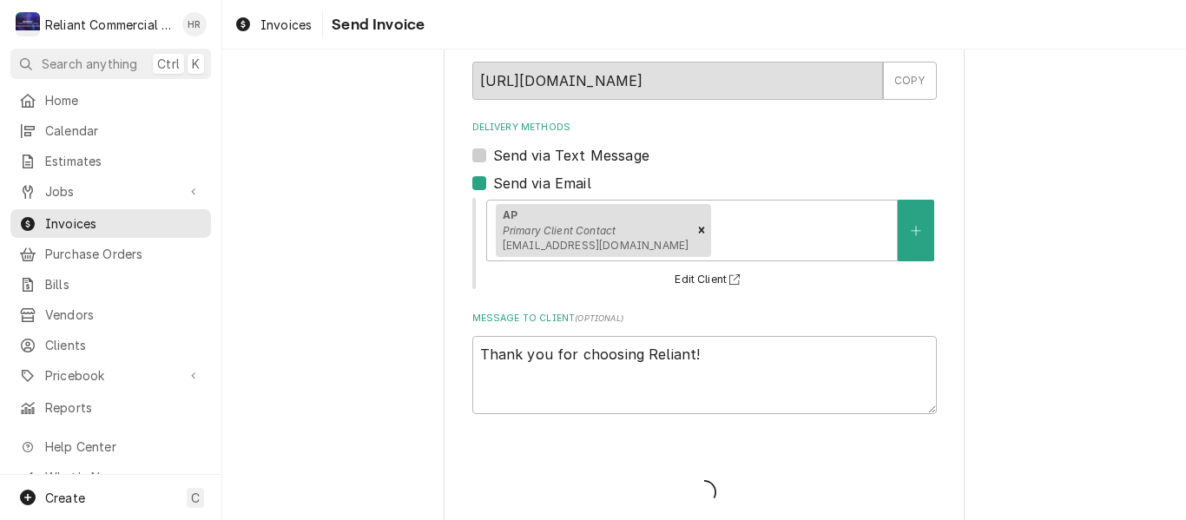
type textarea "x"
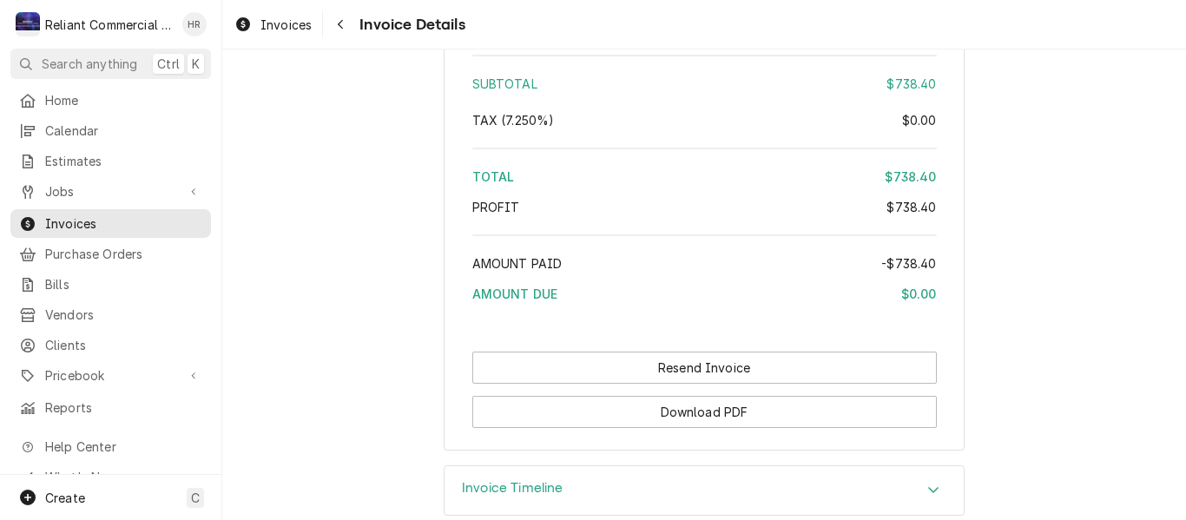
scroll to position [2658, 0]
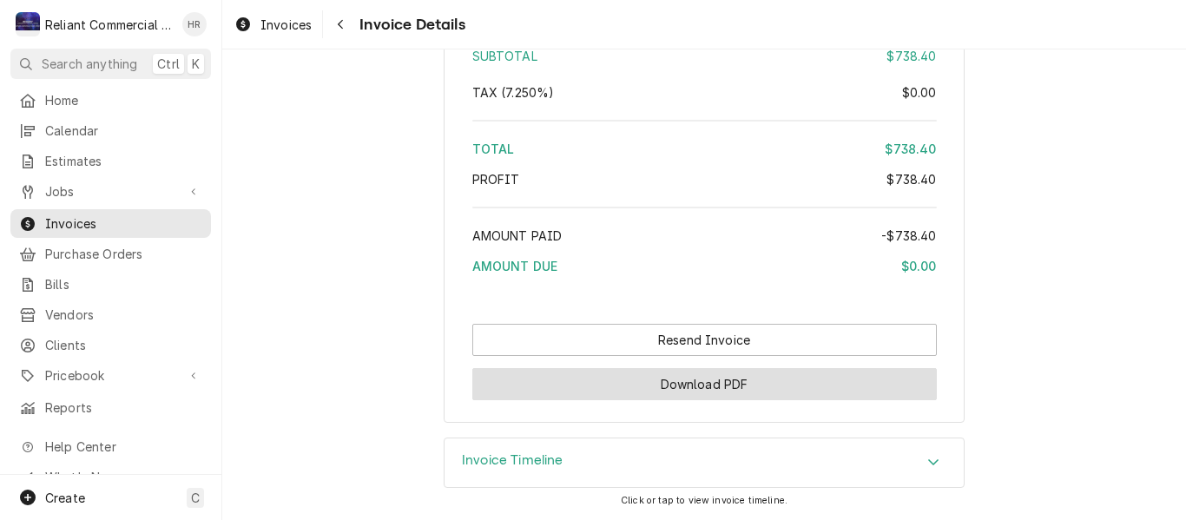
click at [742, 389] on button "Download PDF" at bounding box center [704, 384] width 464 height 32
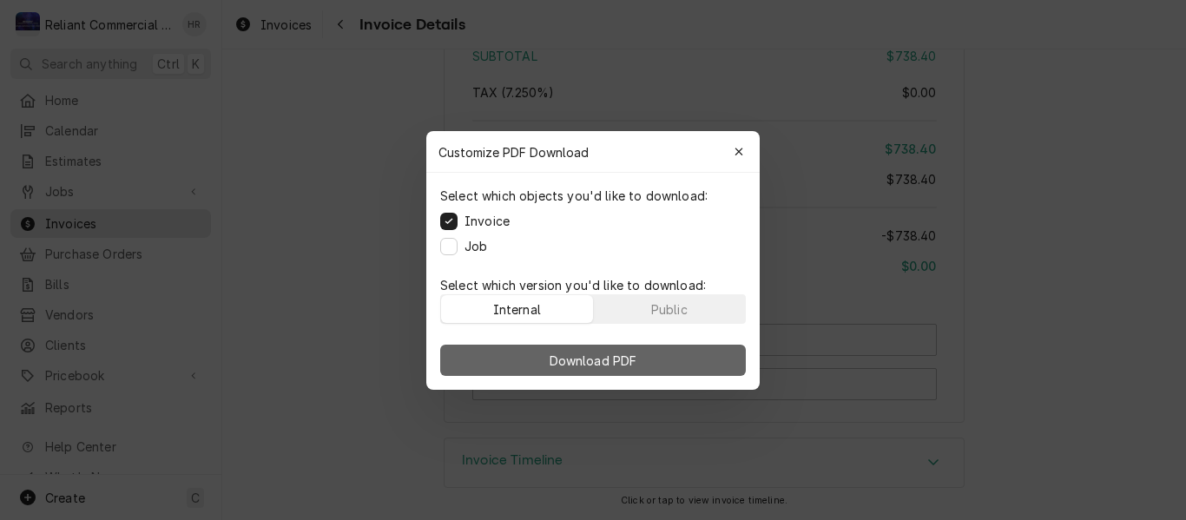
click at [597, 362] on span "Download PDF" at bounding box center [593, 360] width 95 height 18
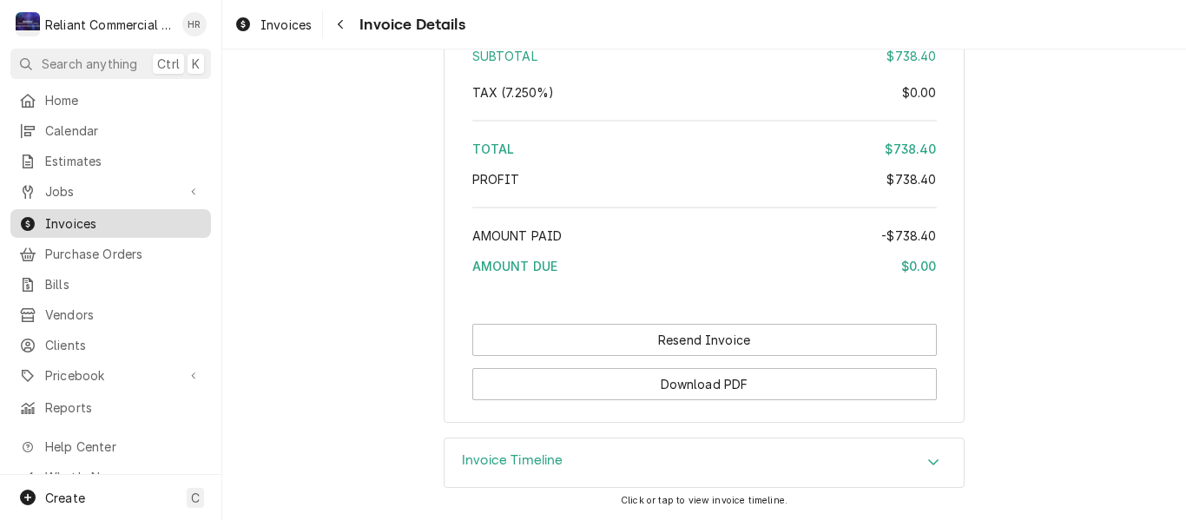
click at [97, 217] on span "Invoices" at bounding box center [123, 223] width 157 height 18
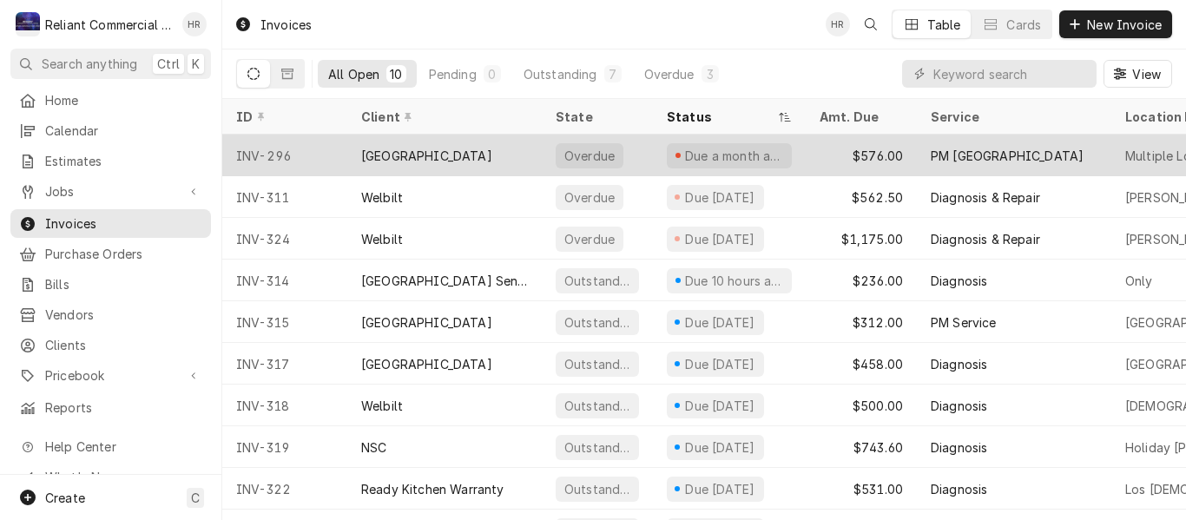
click at [464, 151] on div "[GEOGRAPHIC_DATA]" at bounding box center [426, 156] width 131 height 18
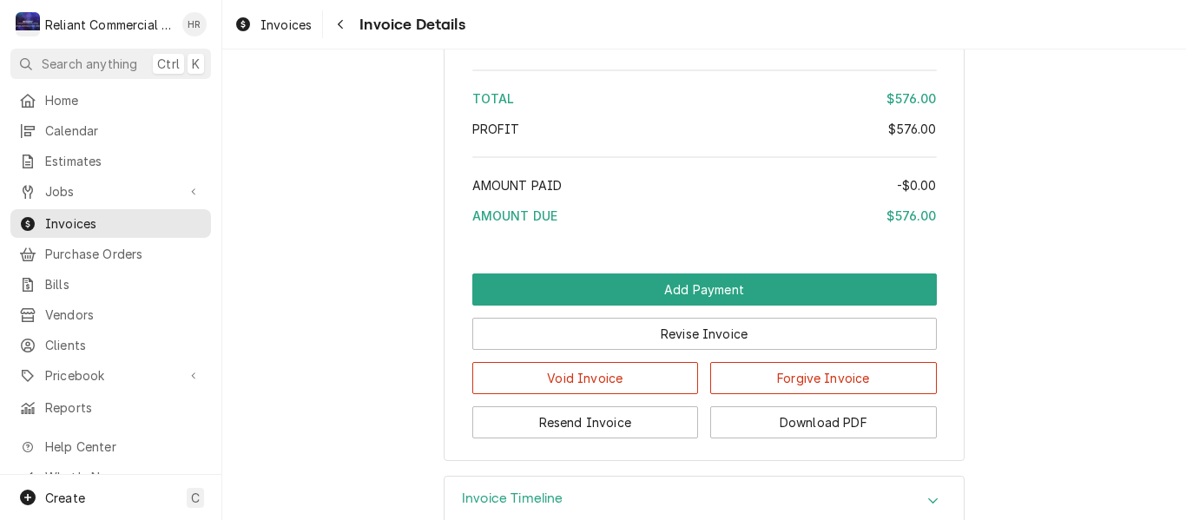
scroll to position [2012, 0]
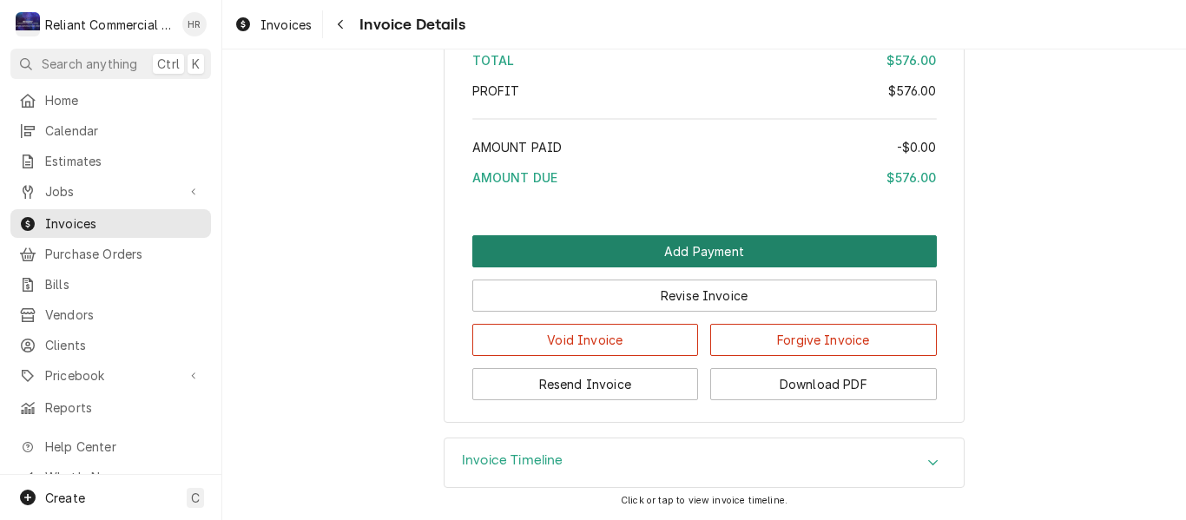
click at [776, 256] on button "Add Payment" at bounding box center [704, 251] width 464 height 32
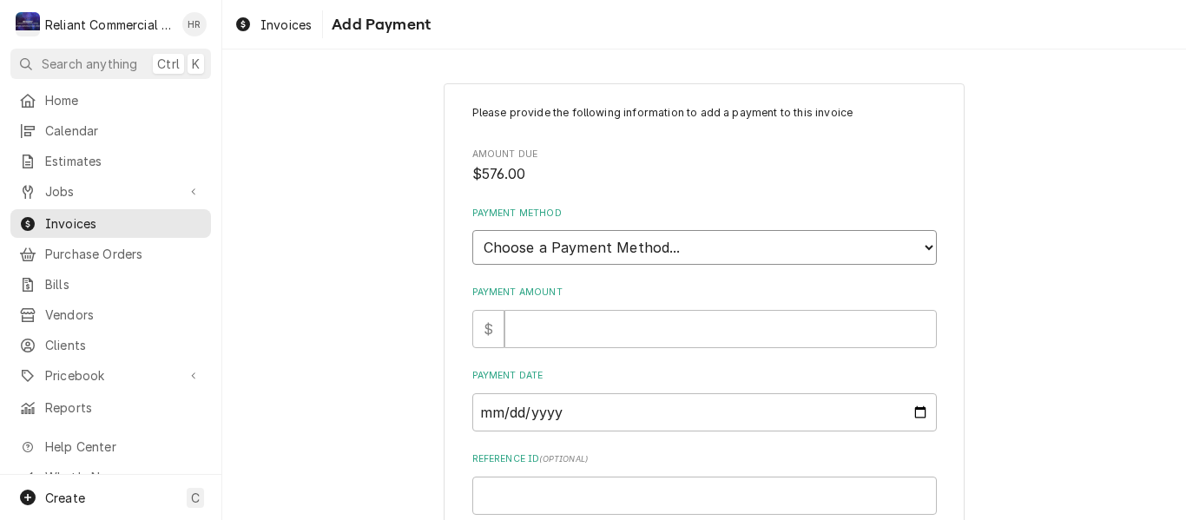
click at [921, 246] on select "Choose a Payment Method... Cash Check Credit/Debit Card ACH/eCheck Other" at bounding box center [704, 247] width 464 height 35
select select "2"
click at [472, 230] on select "Choose a Payment Method... Cash Check Credit/Debit Card ACH/eCheck Other" at bounding box center [704, 247] width 464 height 35
click at [622, 334] on input "Payment Amount" at bounding box center [720, 329] width 432 height 38
type textarea "x"
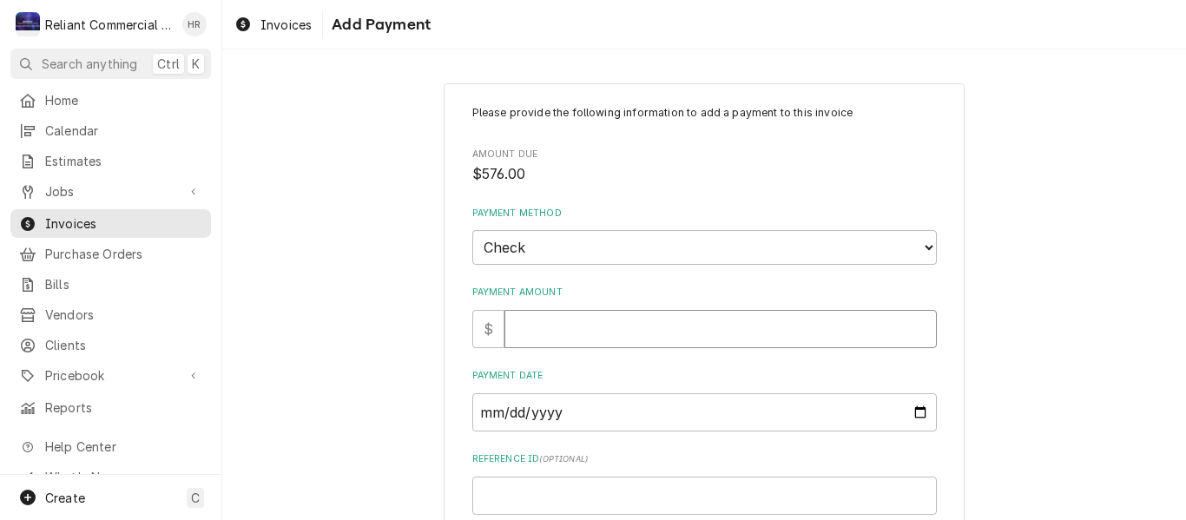
type input "5"
type textarea "x"
type input "57"
type textarea "x"
type input "576"
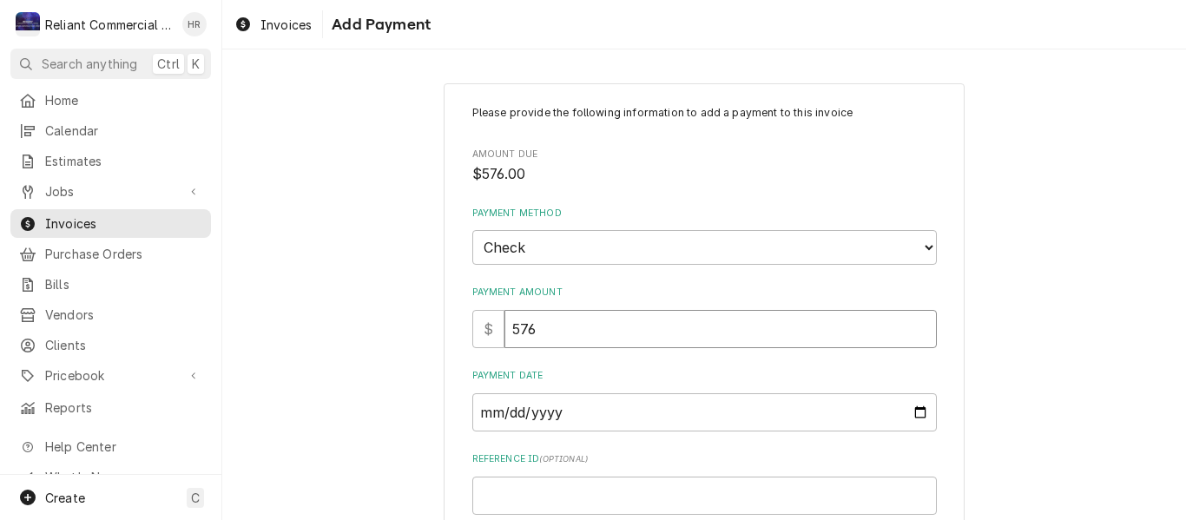
type textarea "x"
type input "576.0"
type textarea "x"
type input "576.00"
click at [919, 416] on input "Payment Date" at bounding box center [704, 412] width 464 height 38
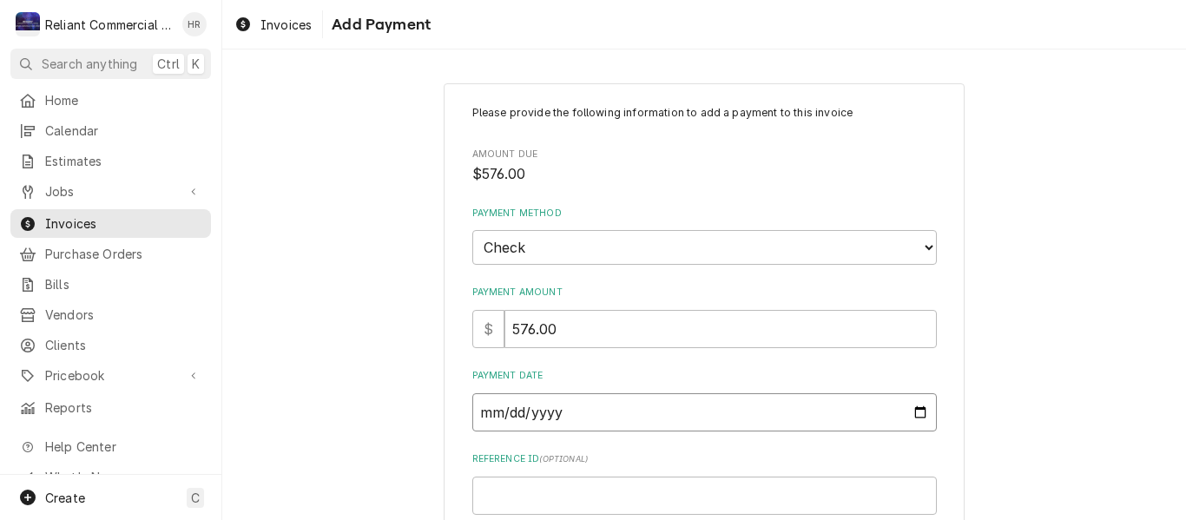
type textarea "x"
type input "2025-09-05"
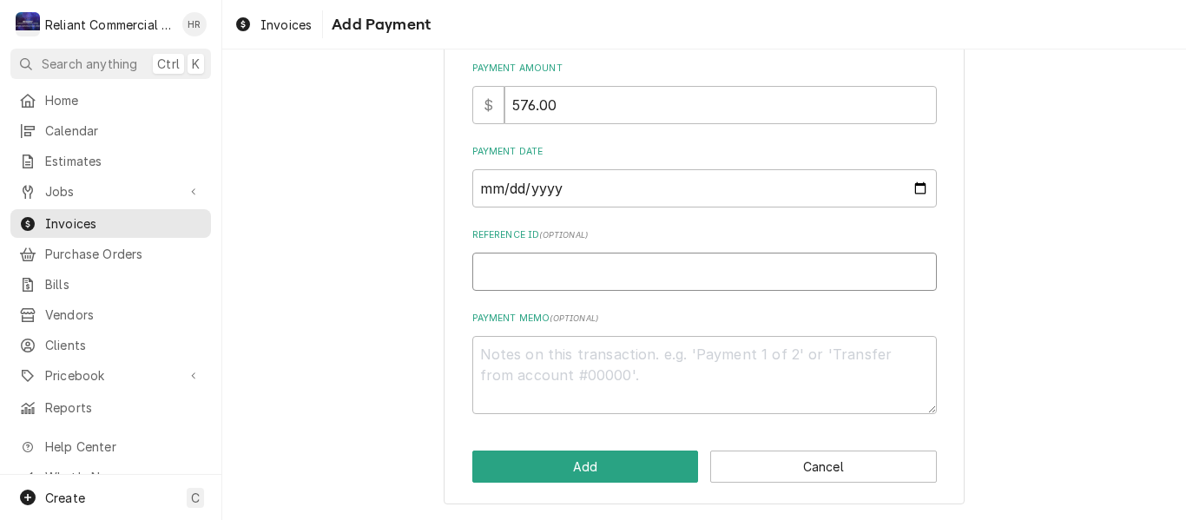
click at [594, 269] on input "Reference ID ( optional )" at bounding box center [704, 272] width 464 height 38
type textarea "x"
type input "3"
type textarea "x"
type input "30"
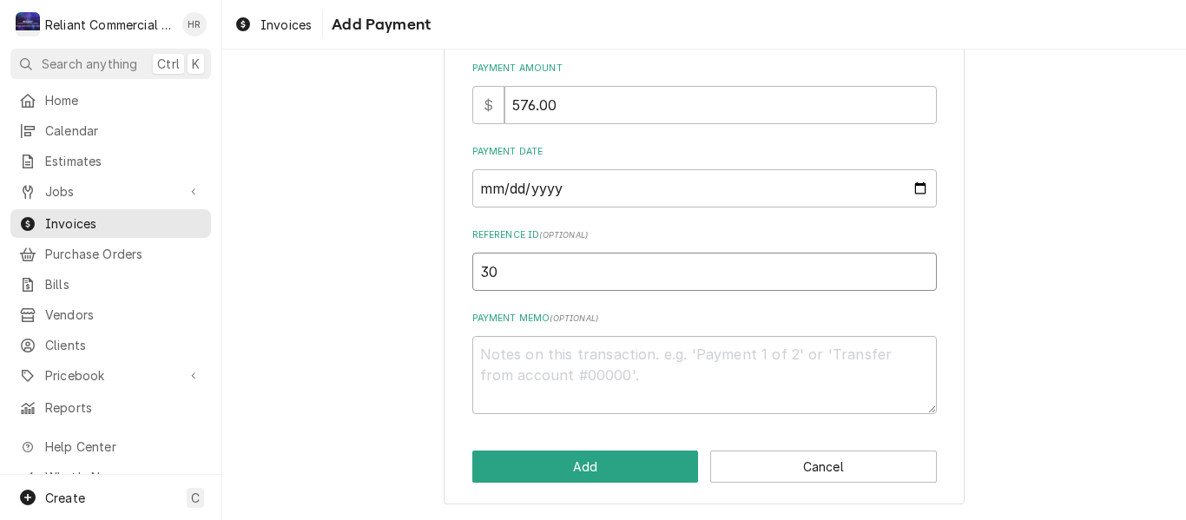
type textarea "x"
type input "300"
type textarea "x"
type input "3005"
type textarea "x"
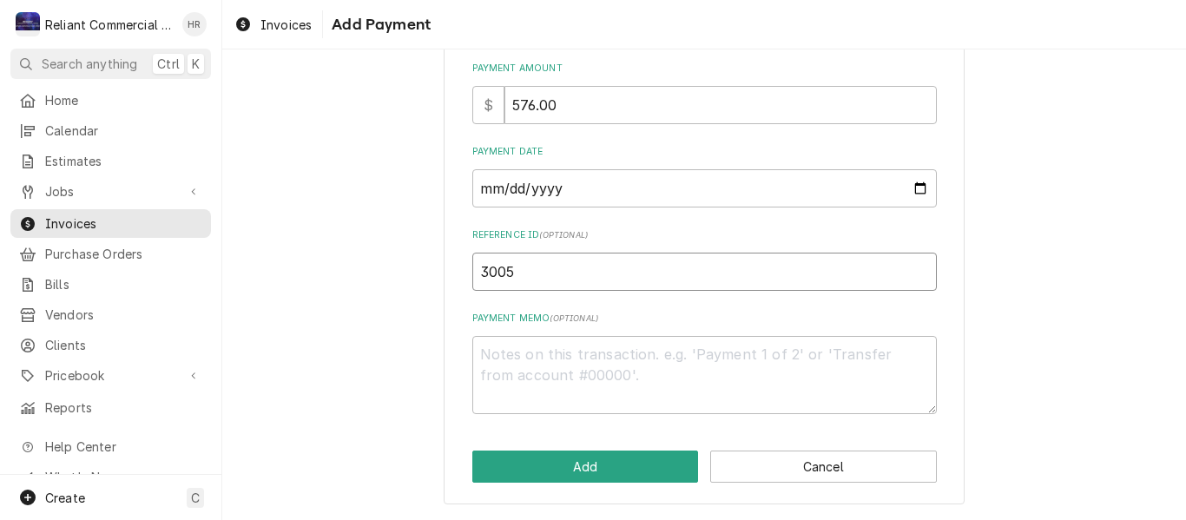
type input "3005-"
type textarea "x"
type input "3005-3"
type textarea "x"
type input "3005-33"
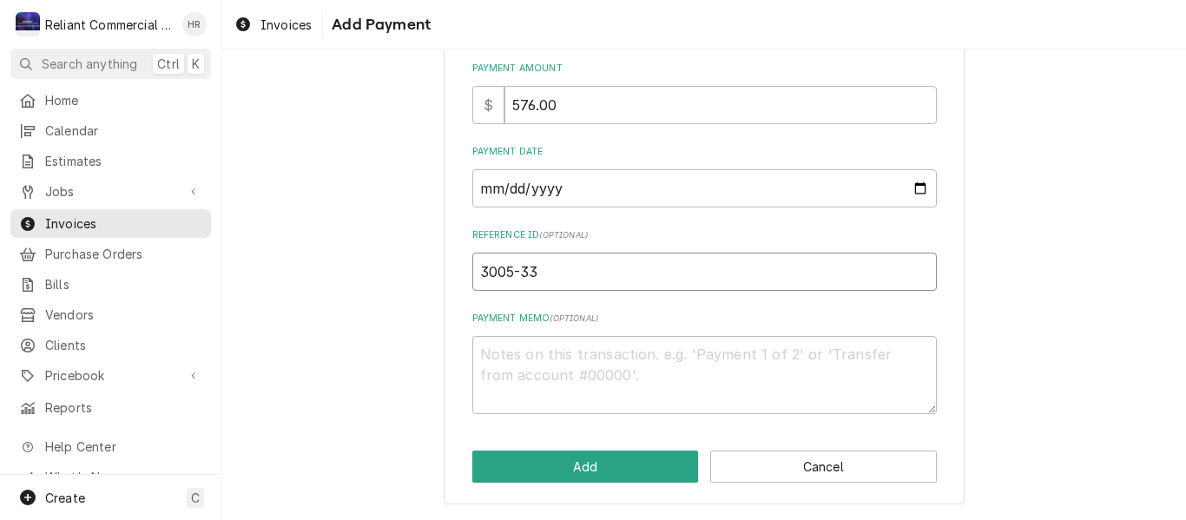
type textarea "x"
type input "3005-332"
type textarea "x"
type input "3005-3322"
type textarea "x"
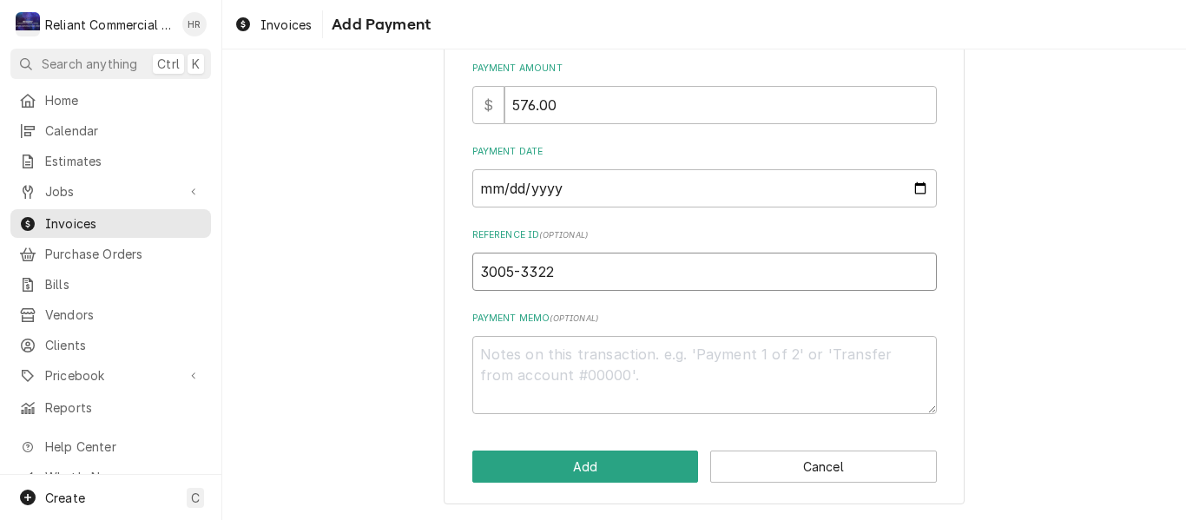
type input "3005-33221"
type textarea "x"
drag, startPoint x: 594, startPoint y: 269, endPoint x: 444, endPoint y: 278, distance: 149.5
click at [444, 277] on div "Please provide the following information to add a payment to this invoice Amoun…" at bounding box center [703, 182] width 521 height 646
type input "3005-332214"
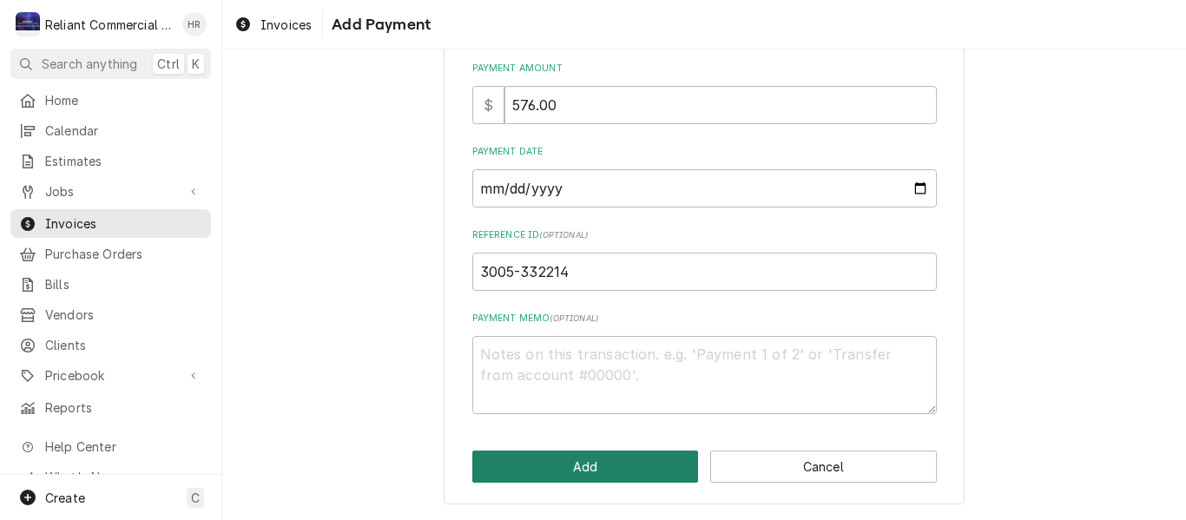
click at [584, 464] on button "Add" at bounding box center [585, 466] width 227 height 32
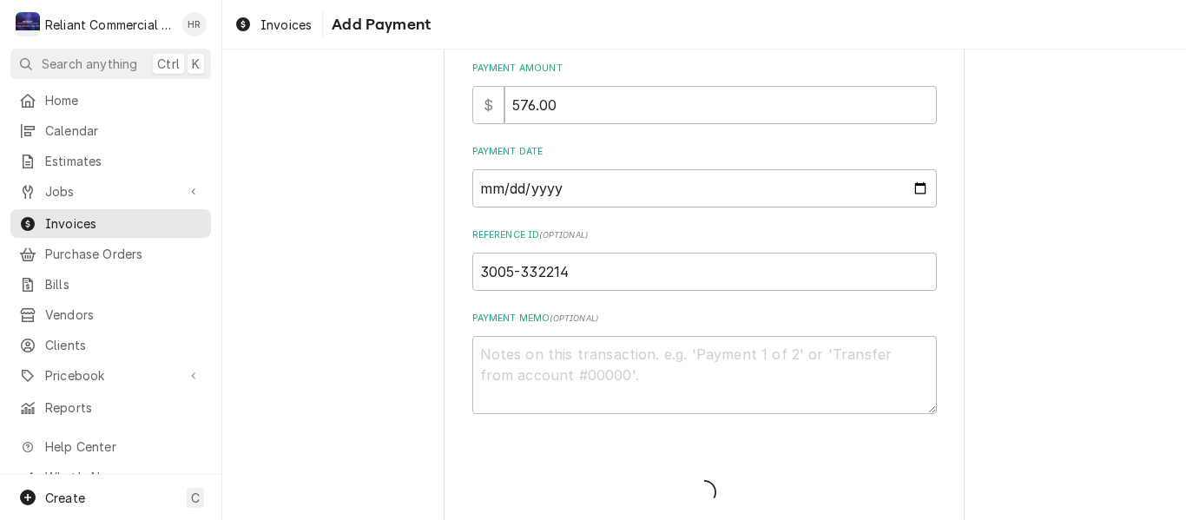
type textarea "x"
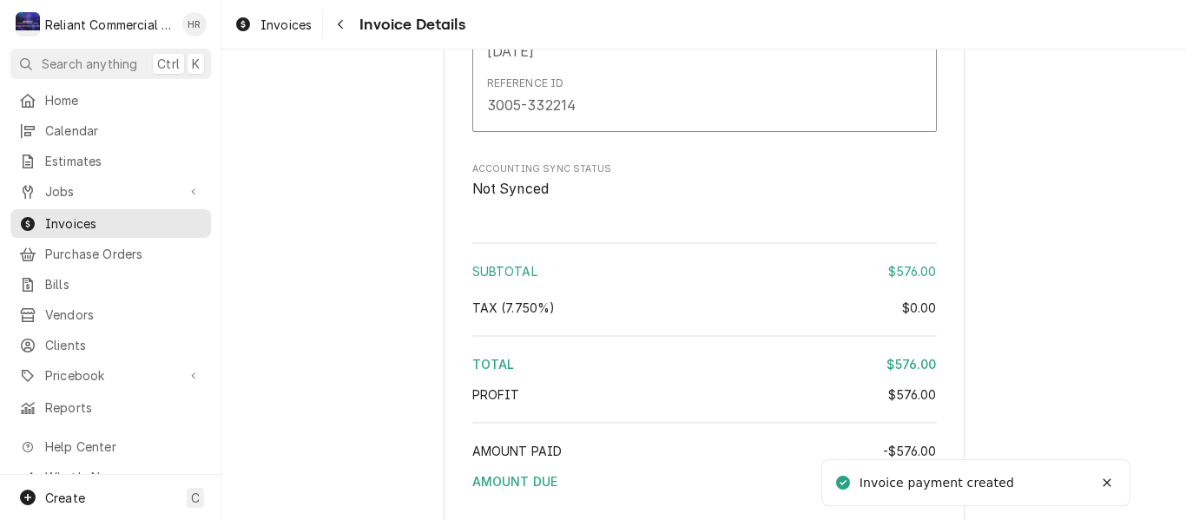
scroll to position [2160, 0]
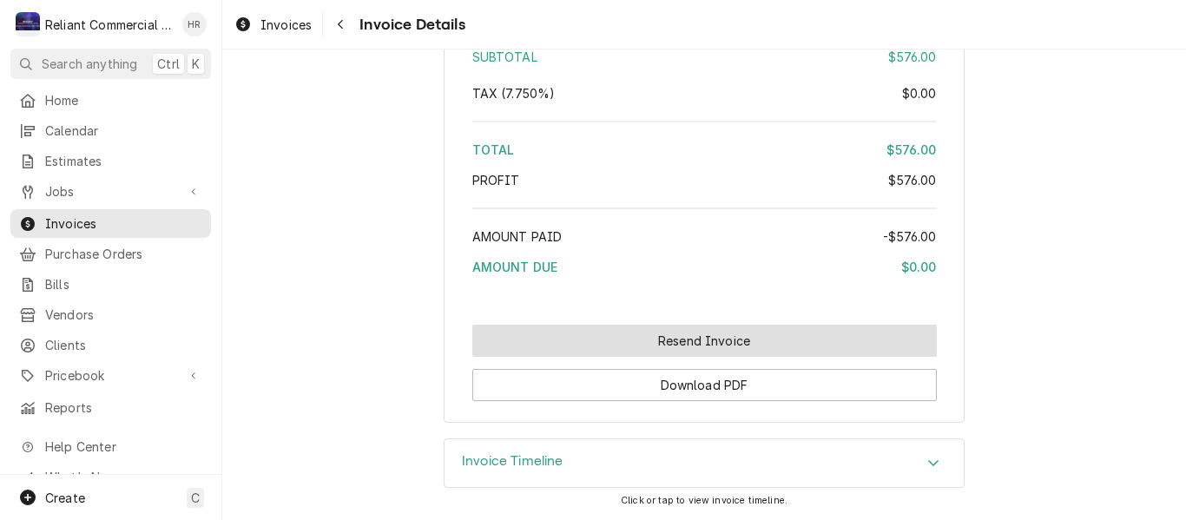
click at [706, 343] on button "Resend Invoice" at bounding box center [704, 341] width 464 height 32
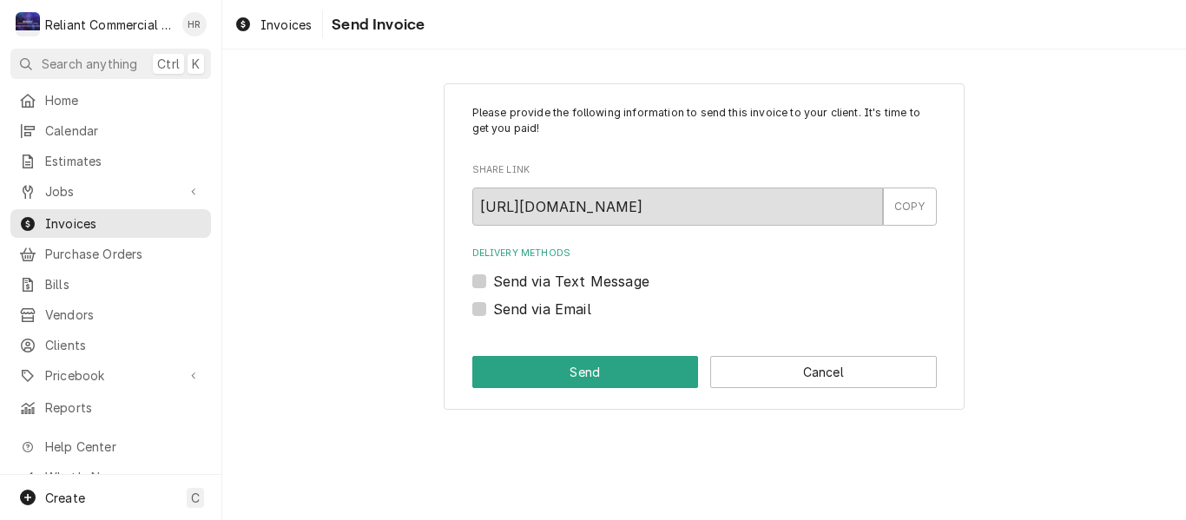
click at [493, 308] on label "Send via Email" at bounding box center [542, 309] width 98 height 21
click at [493, 308] on input "Send via Email" at bounding box center [725, 318] width 464 height 38
checkbox input "true"
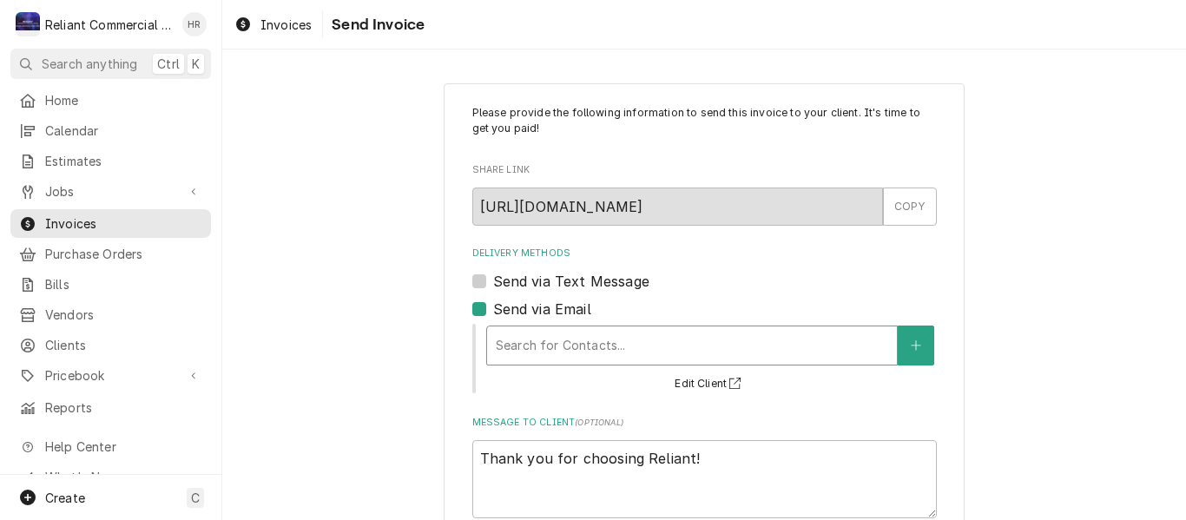
click at [547, 341] on div "Delivery Methods" at bounding box center [692, 345] width 392 height 31
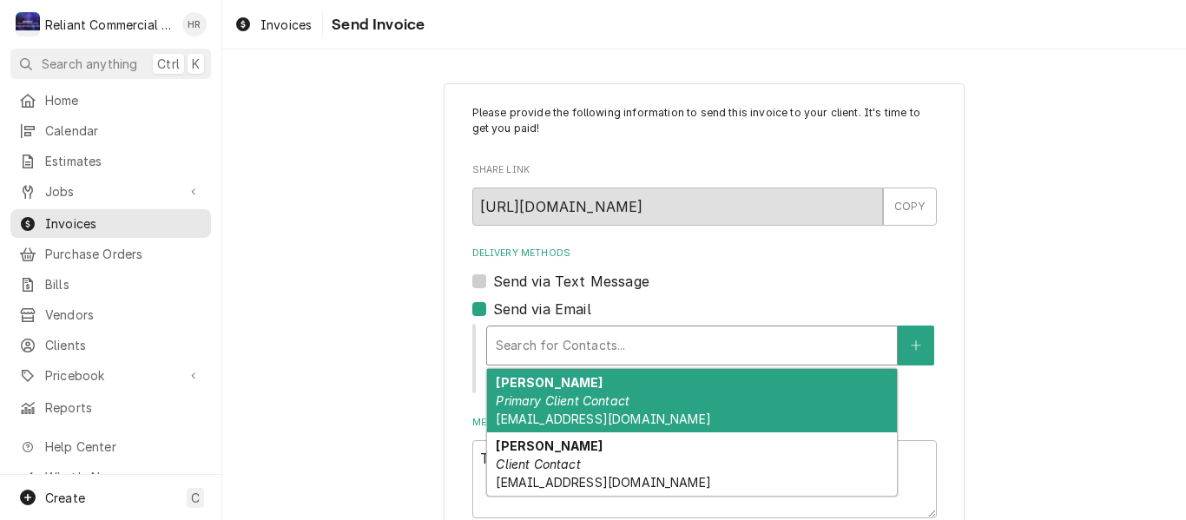
click at [548, 387] on strong "Marissa Stevens" at bounding box center [549, 382] width 107 height 15
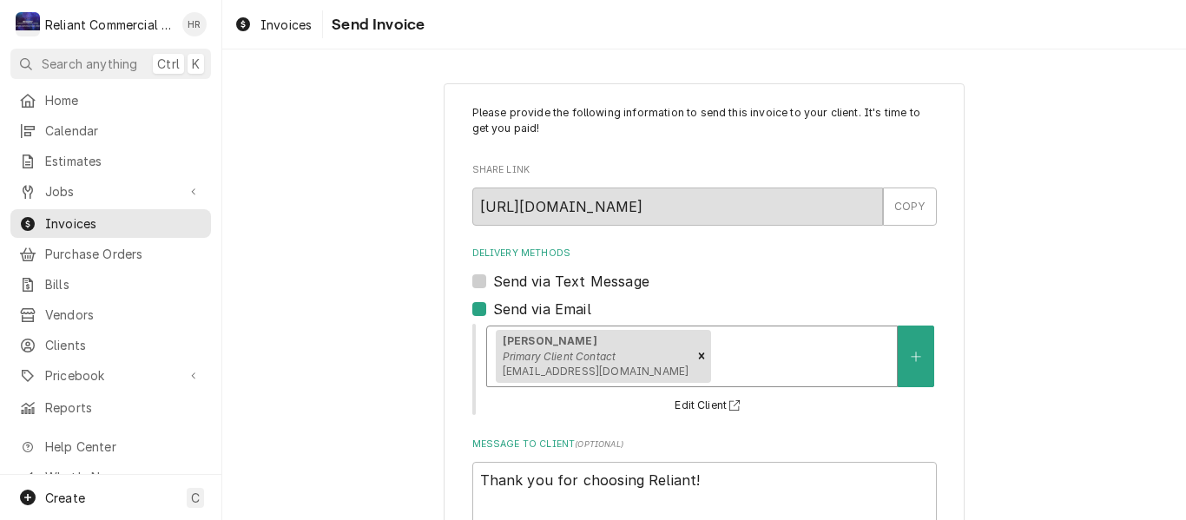
scroll to position [126, 0]
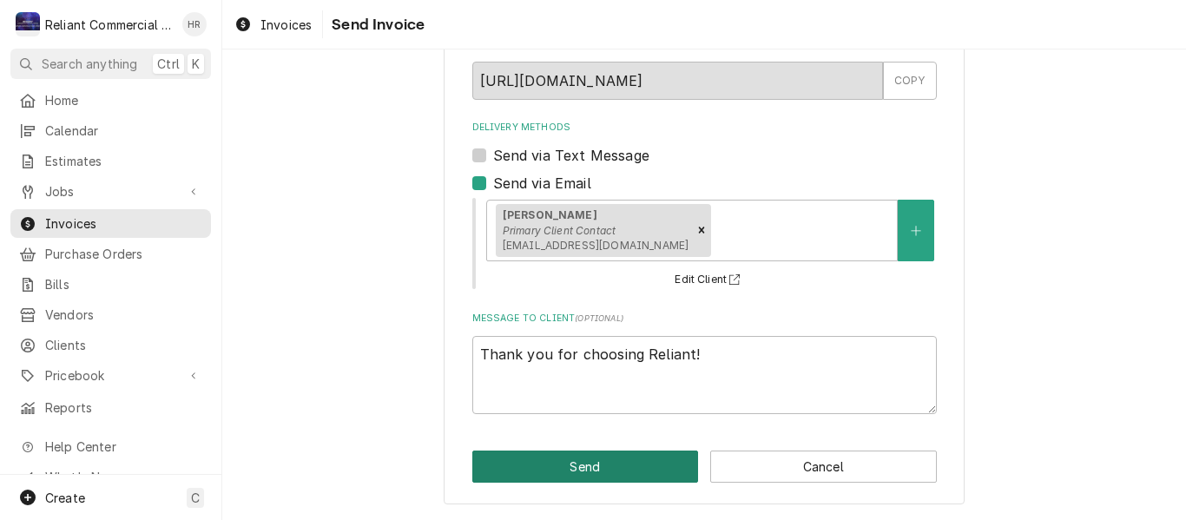
click at [558, 471] on button "Send" at bounding box center [585, 466] width 227 height 32
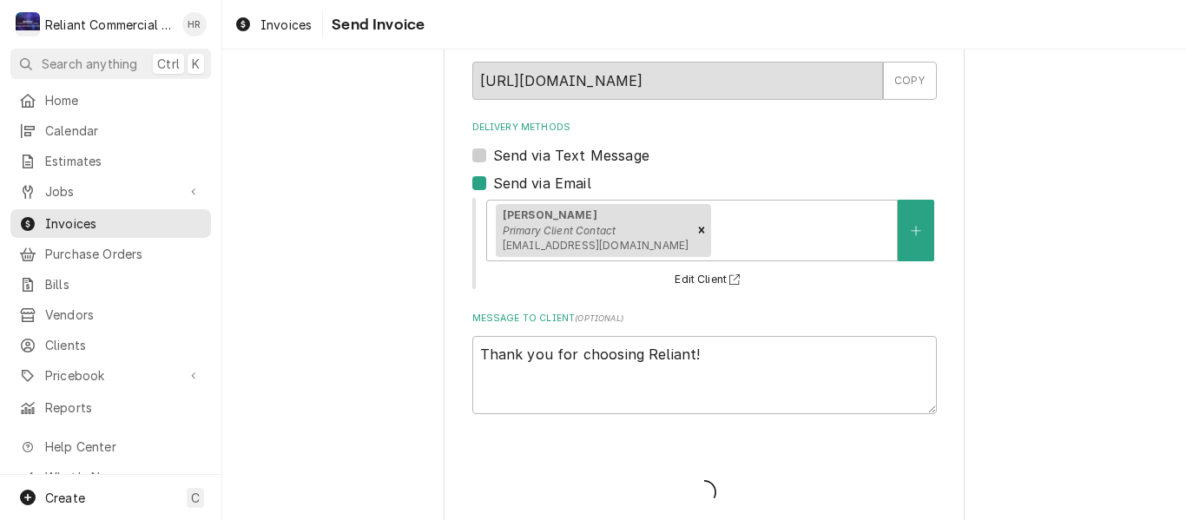
type textarea "x"
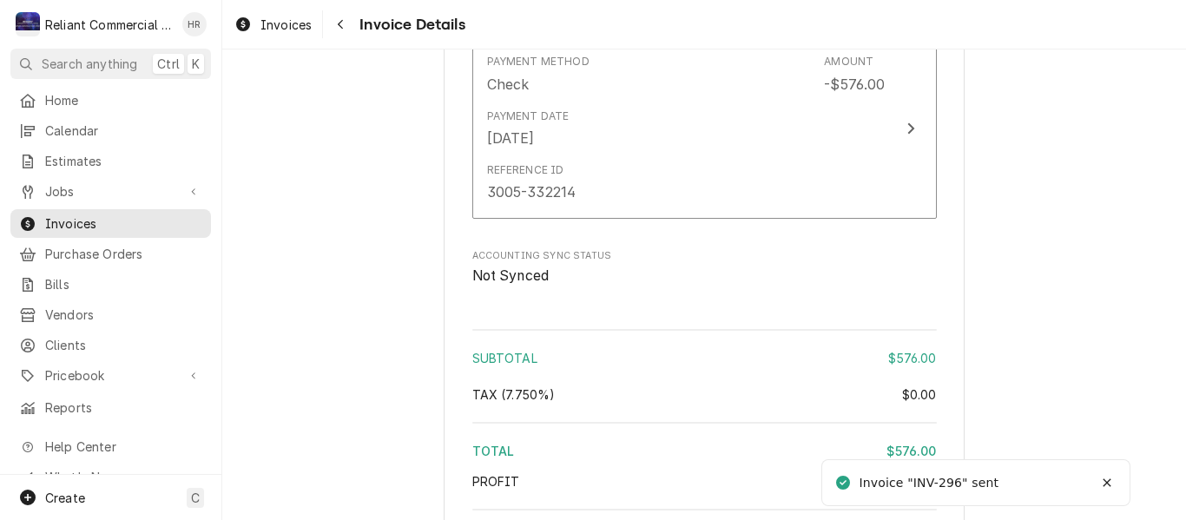
scroll to position [2160, 0]
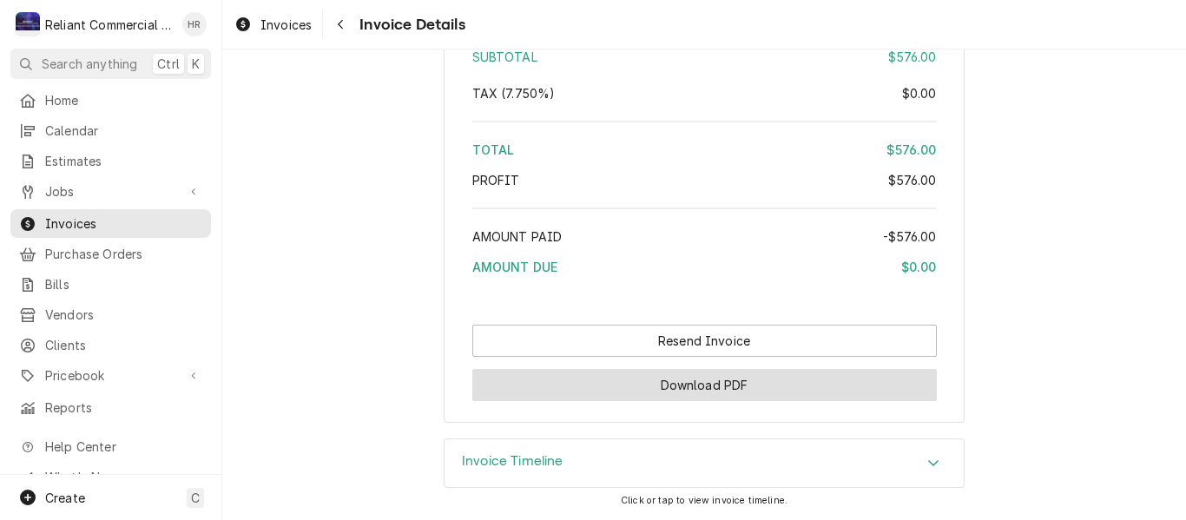
click at [694, 380] on button "Download PDF" at bounding box center [704, 385] width 464 height 32
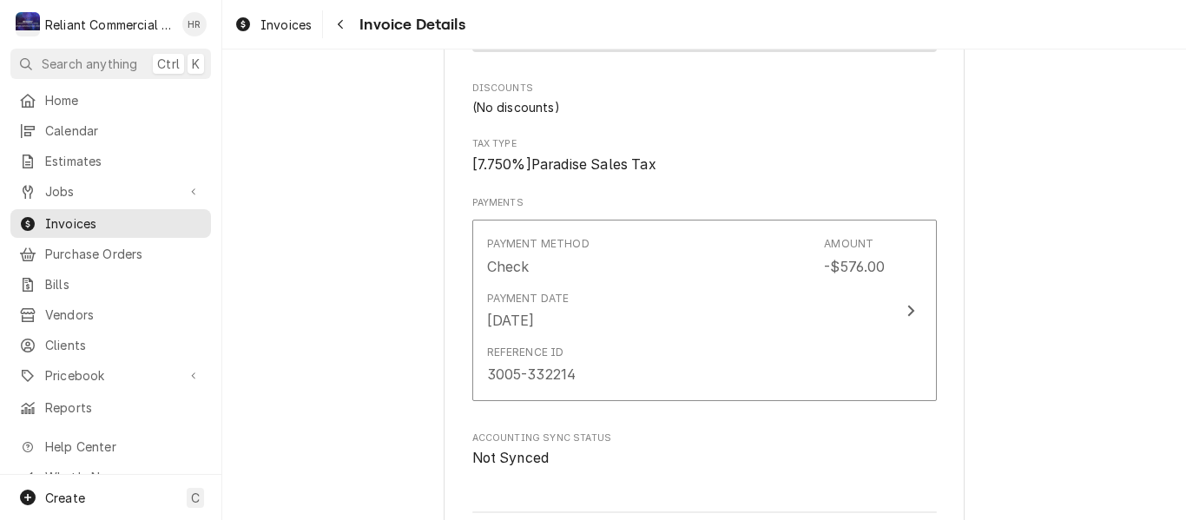
scroll to position [1639, 0]
click at [108, 214] on span "Invoices" at bounding box center [123, 223] width 157 height 18
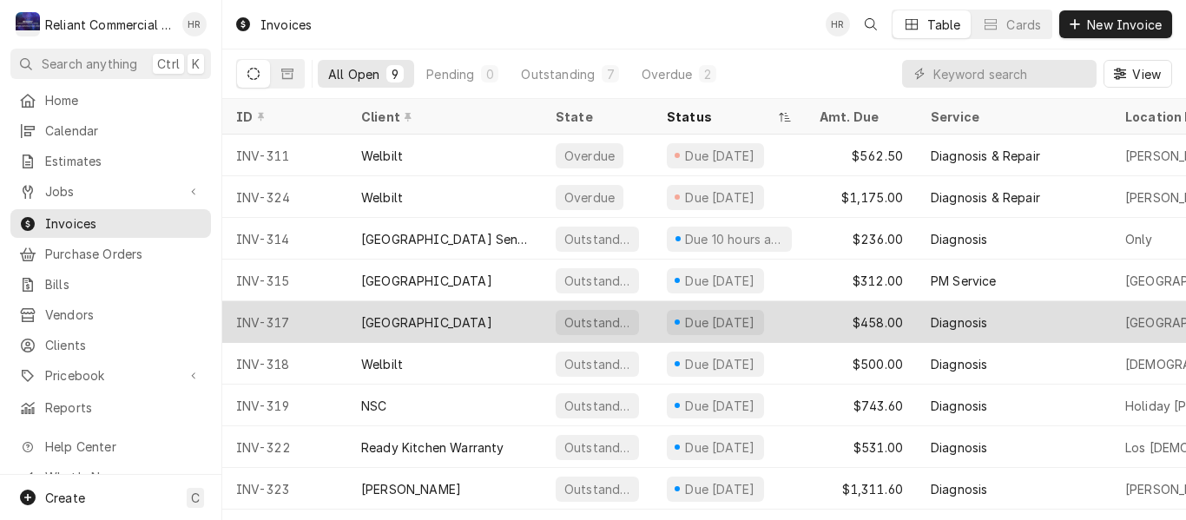
click at [492, 316] on div "[GEOGRAPHIC_DATA]" at bounding box center [426, 322] width 131 height 18
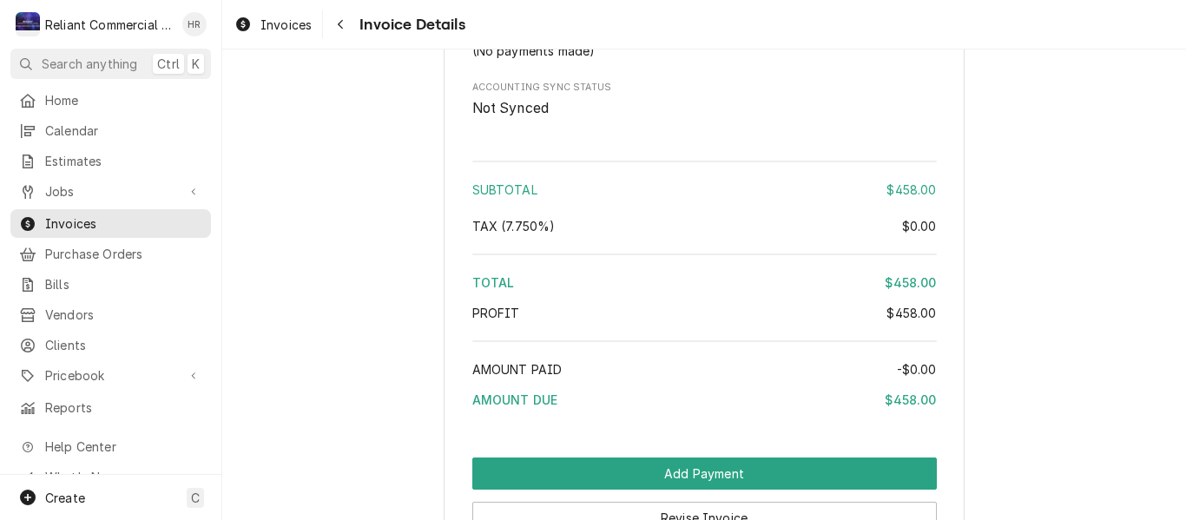
scroll to position [2014, 0]
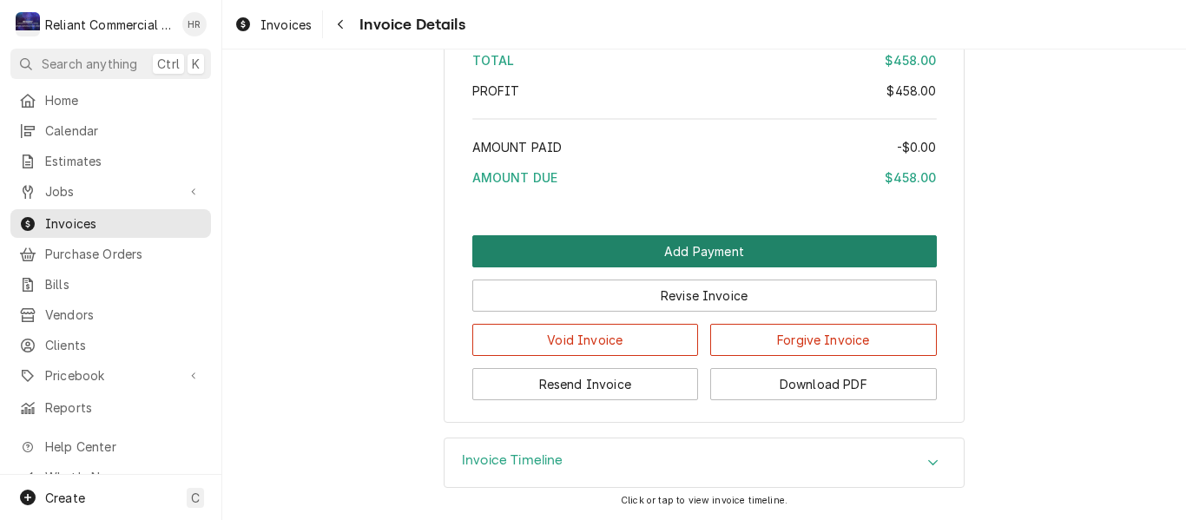
click at [725, 251] on button "Add Payment" at bounding box center [704, 251] width 464 height 32
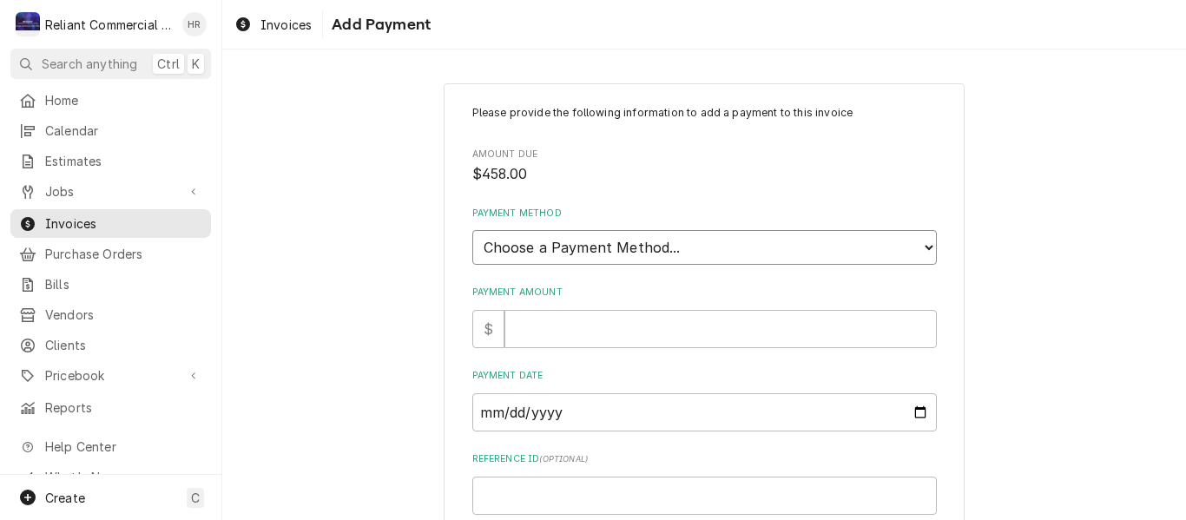
click at [826, 242] on select "Choose a Payment Method... Cash Check Credit/Debit Card ACH/eCheck Other" at bounding box center [704, 247] width 464 height 35
select select "2"
click at [472, 230] on select "Choose a Payment Method... Cash Check Credit/Debit Card ACH/eCheck Other" at bounding box center [704, 247] width 464 height 35
click at [692, 328] on input "Payment Amount" at bounding box center [720, 329] width 432 height 38
type textarea "x"
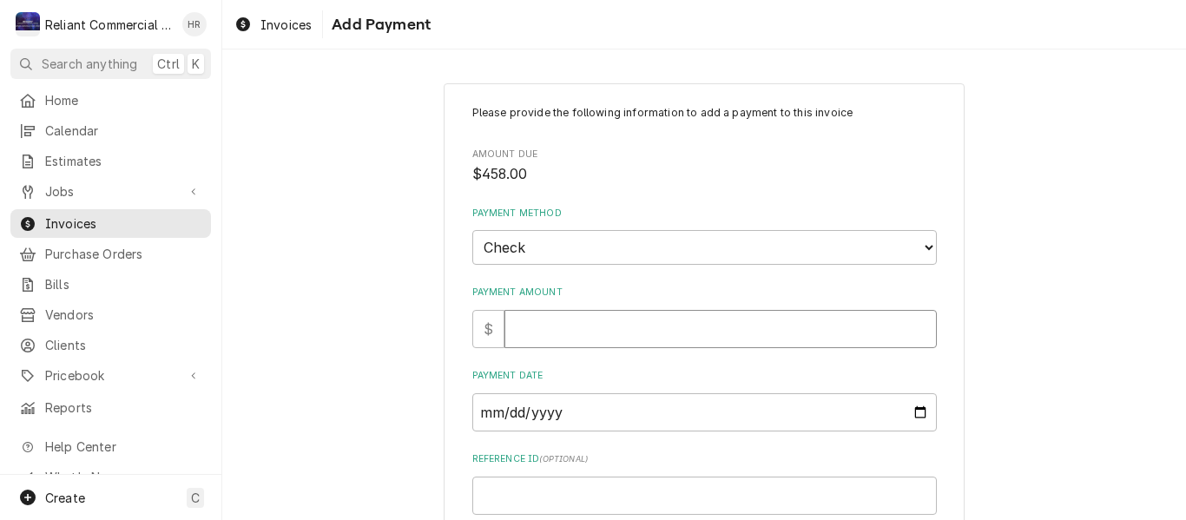
type input "4"
type textarea "x"
type input "45"
type textarea "x"
type input "458"
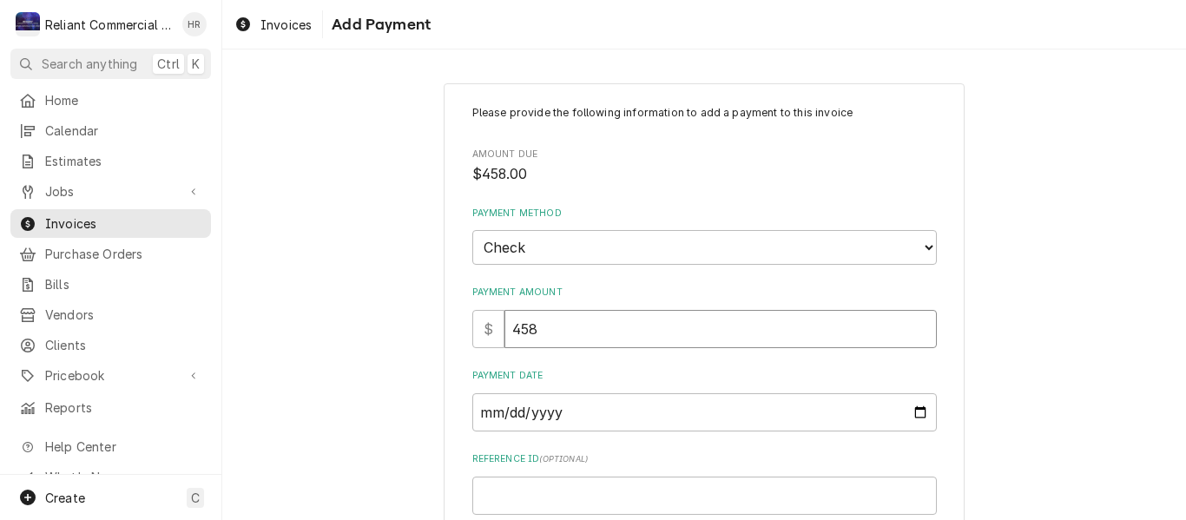
type textarea "x"
type input "458.0"
type textarea "x"
type input "458.00"
click at [915, 414] on input "Payment Date" at bounding box center [704, 412] width 464 height 38
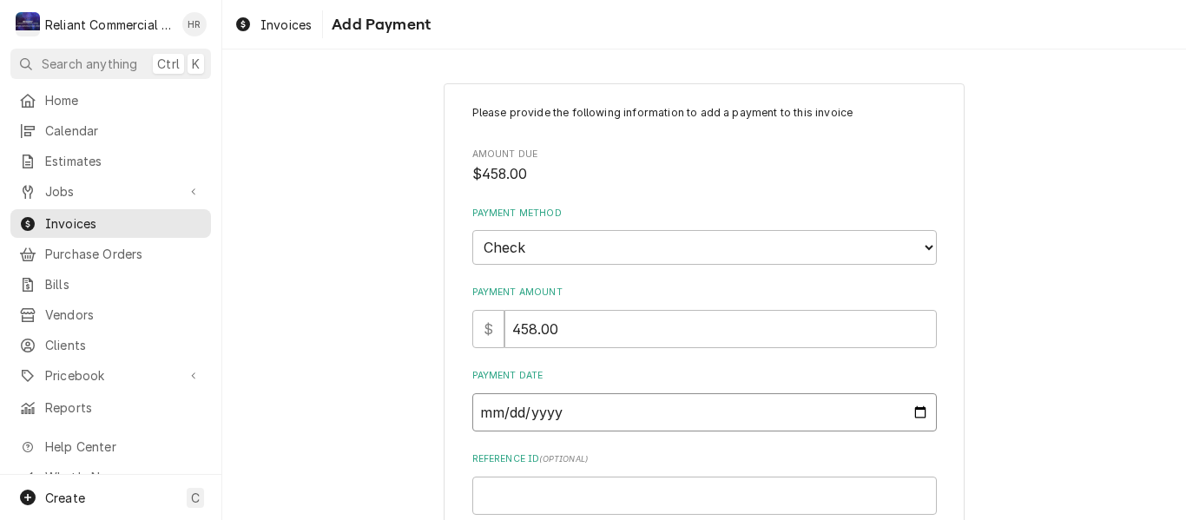
type input "[DATE]"
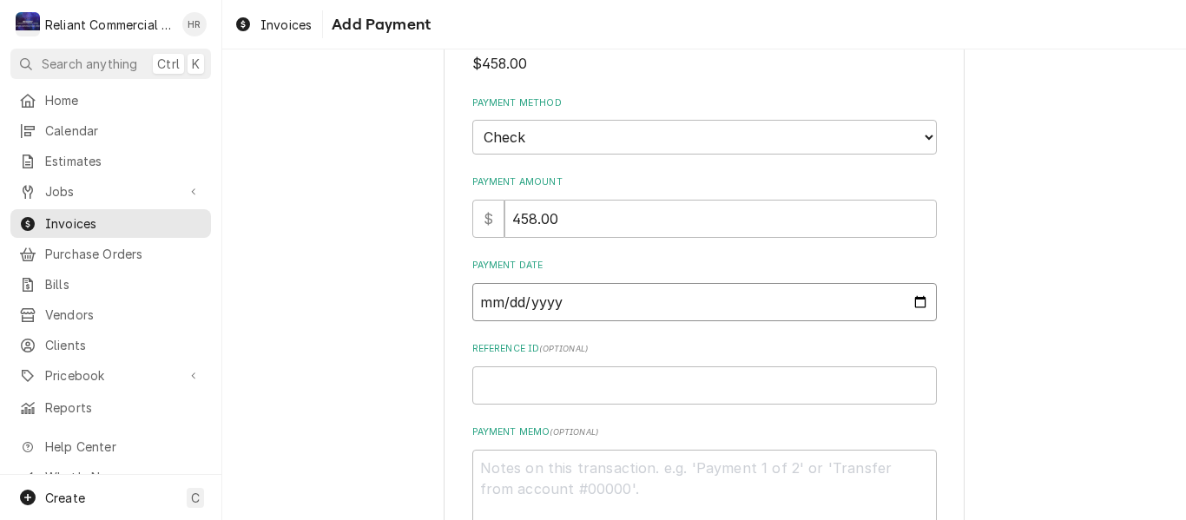
scroll to position [224, 0]
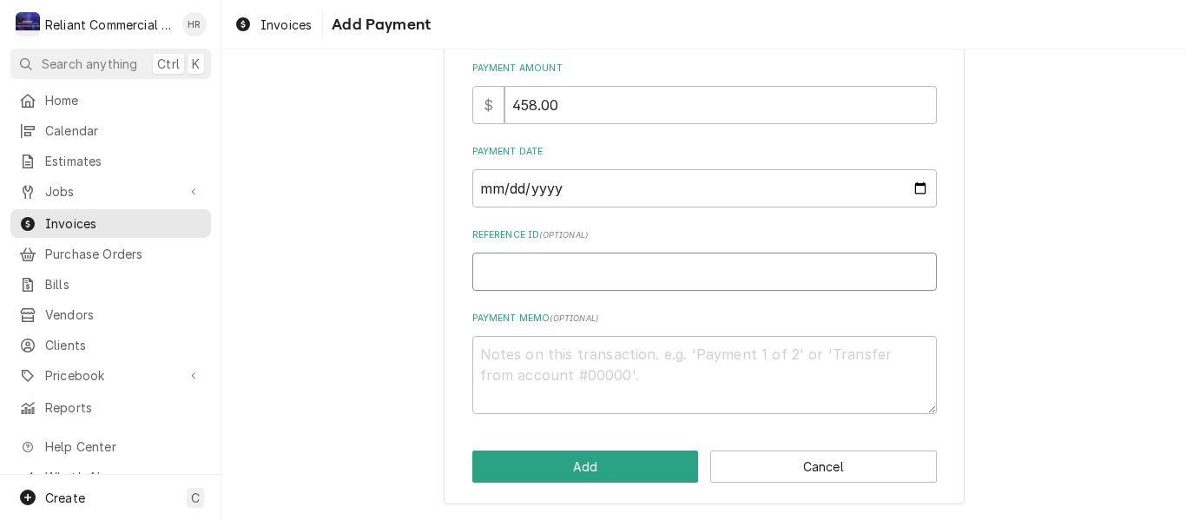
click at [601, 274] on input "Reference ID ( optional )" at bounding box center [704, 272] width 464 height 38
paste input "3005-332214"
type textarea "x"
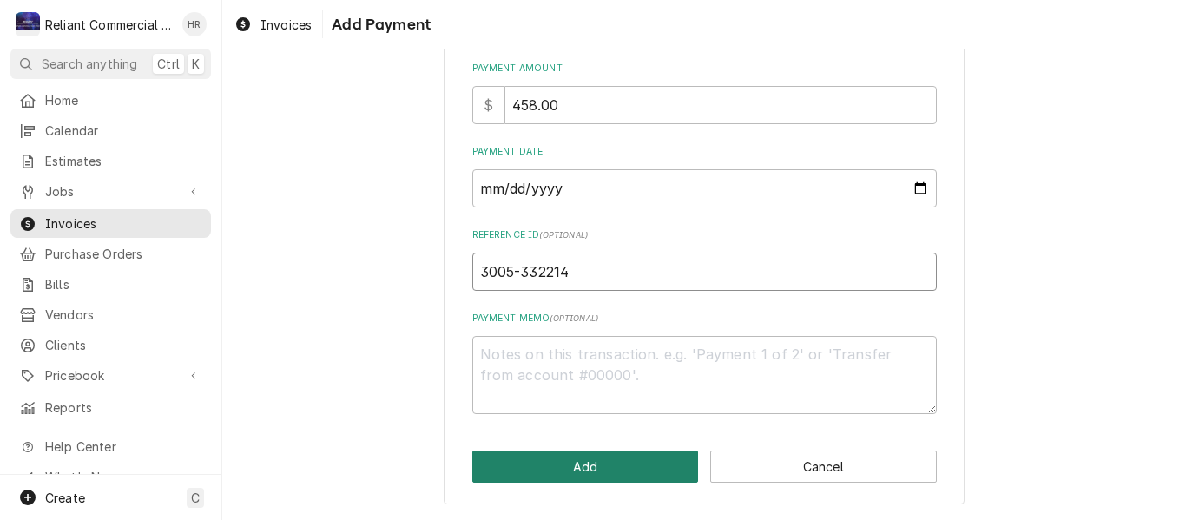
type input "3005-332214"
click at [569, 463] on button "Add" at bounding box center [585, 466] width 227 height 32
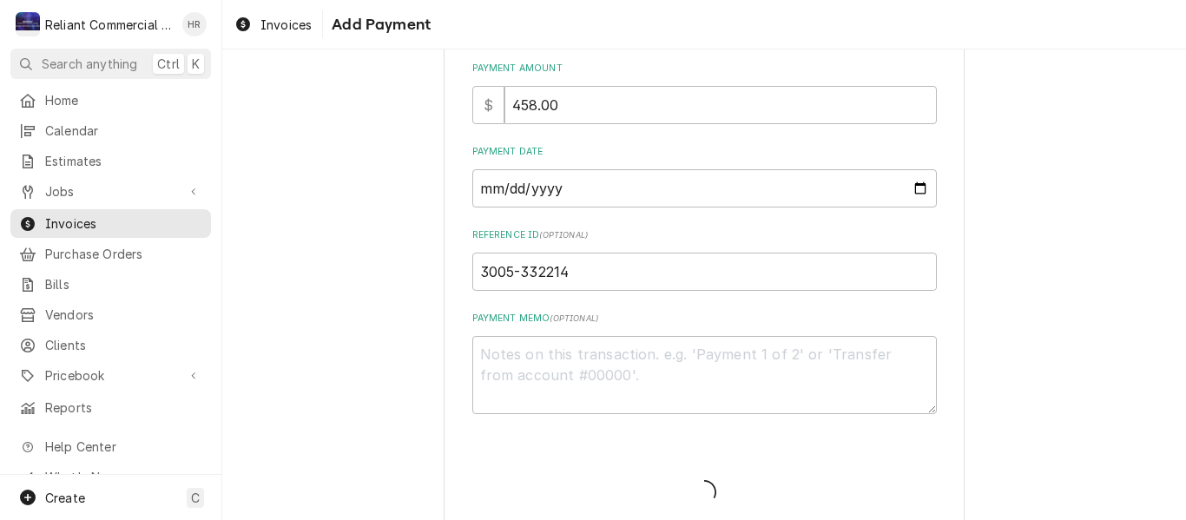
type textarea "x"
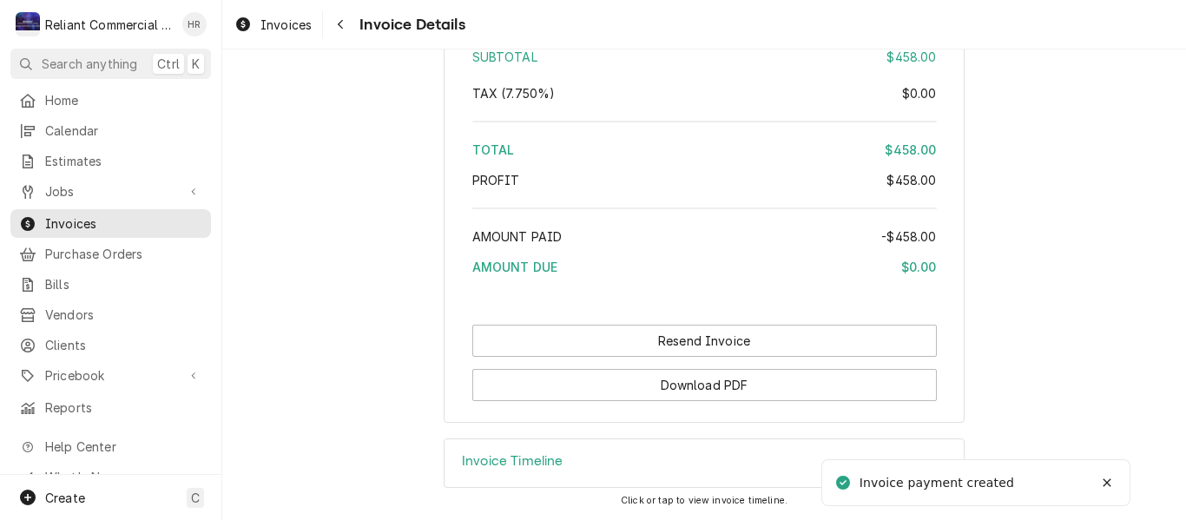
scroll to position [2164, 0]
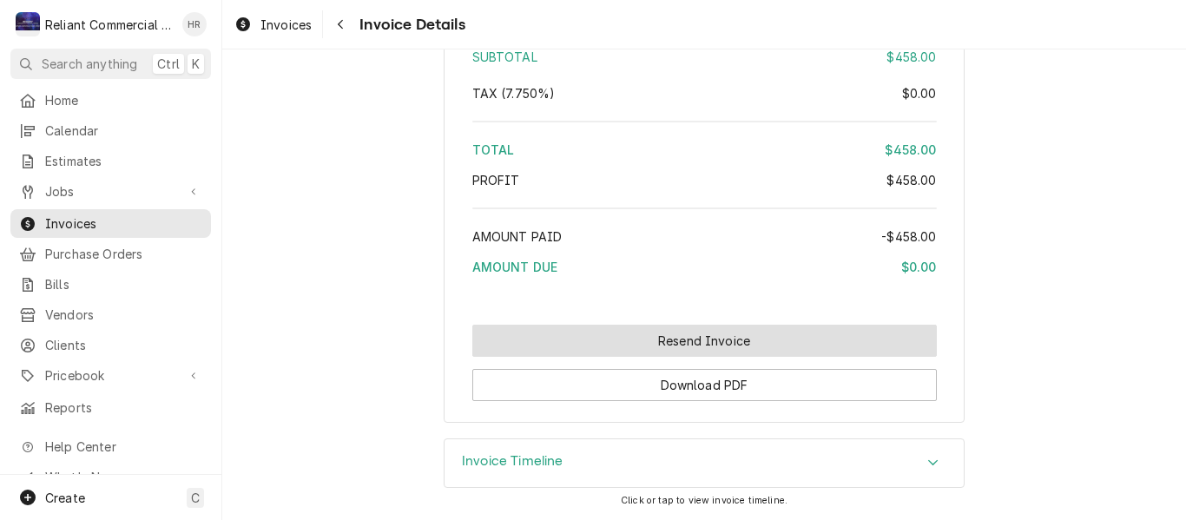
click at [714, 340] on button "Resend Invoice" at bounding box center [704, 341] width 464 height 32
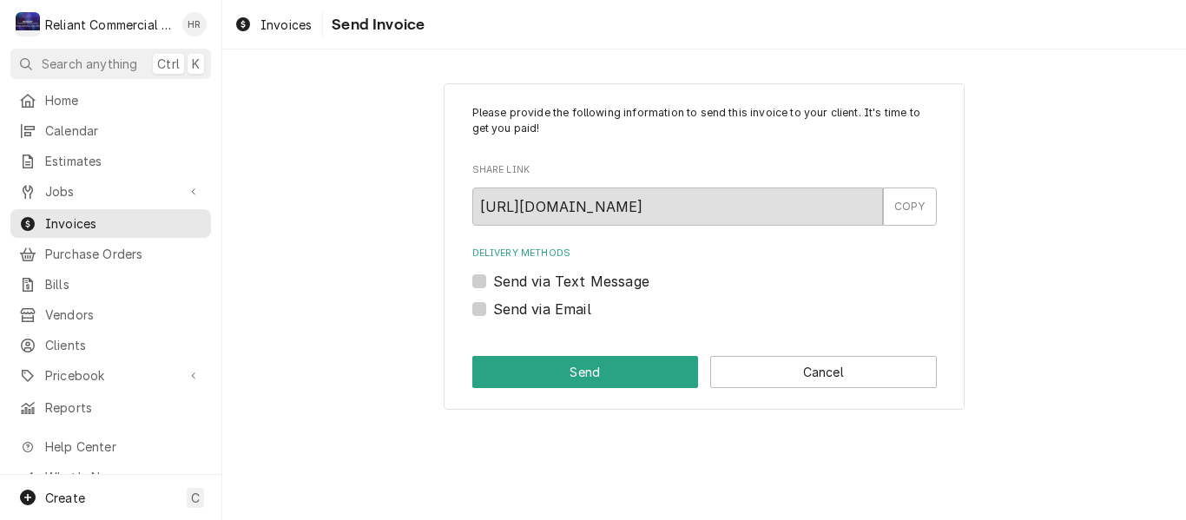
click at [470, 309] on div "Please provide the following information to send this invoice to your client. I…" at bounding box center [703, 246] width 521 height 327
click at [493, 310] on label "Send via Email" at bounding box center [542, 309] width 98 height 21
click at [493, 310] on input "Send via Email" at bounding box center [725, 318] width 464 height 38
checkbox input "true"
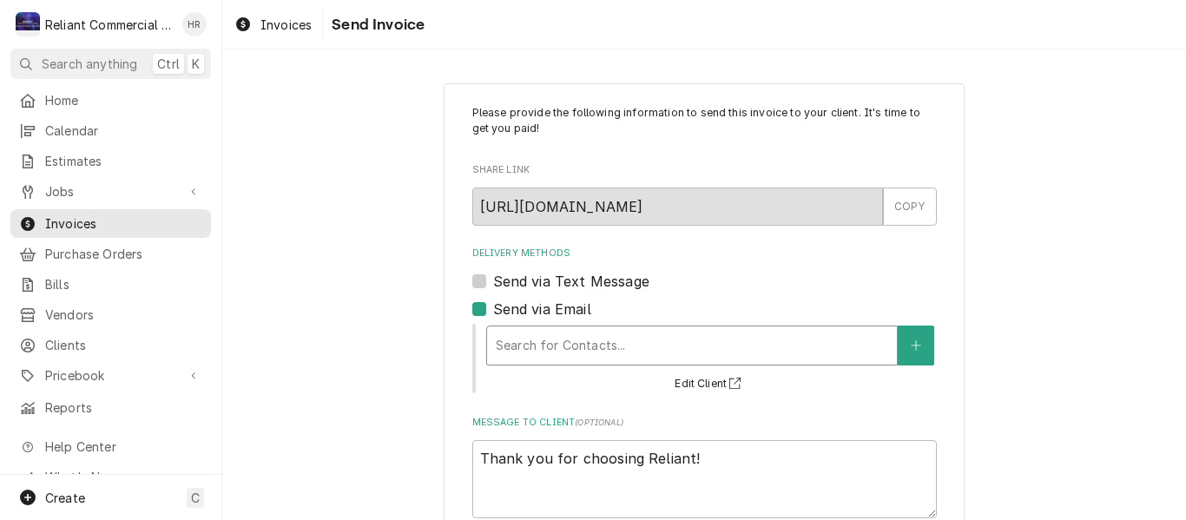
click at [578, 345] on div "Delivery Methods" at bounding box center [692, 345] width 392 height 31
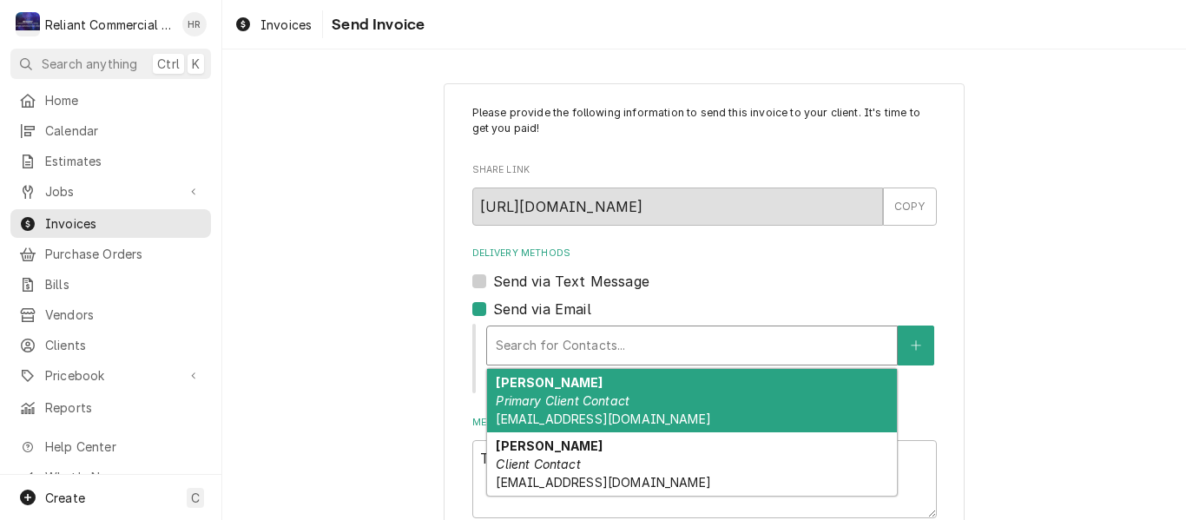
click at [578, 383] on strong "Marissa Stevens" at bounding box center [549, 382] width 107 height 15
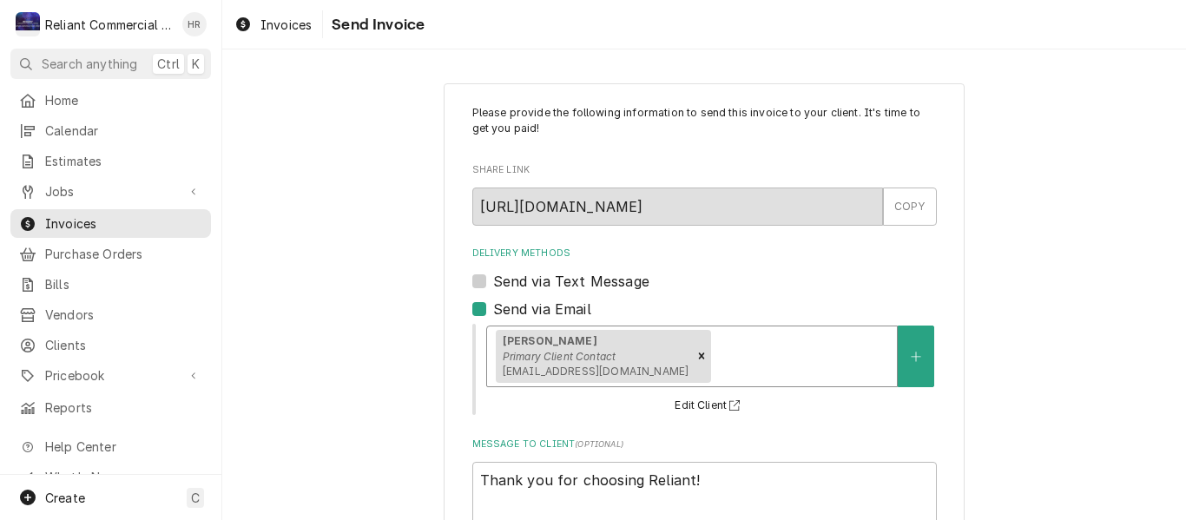
scroll to position [126, 0]
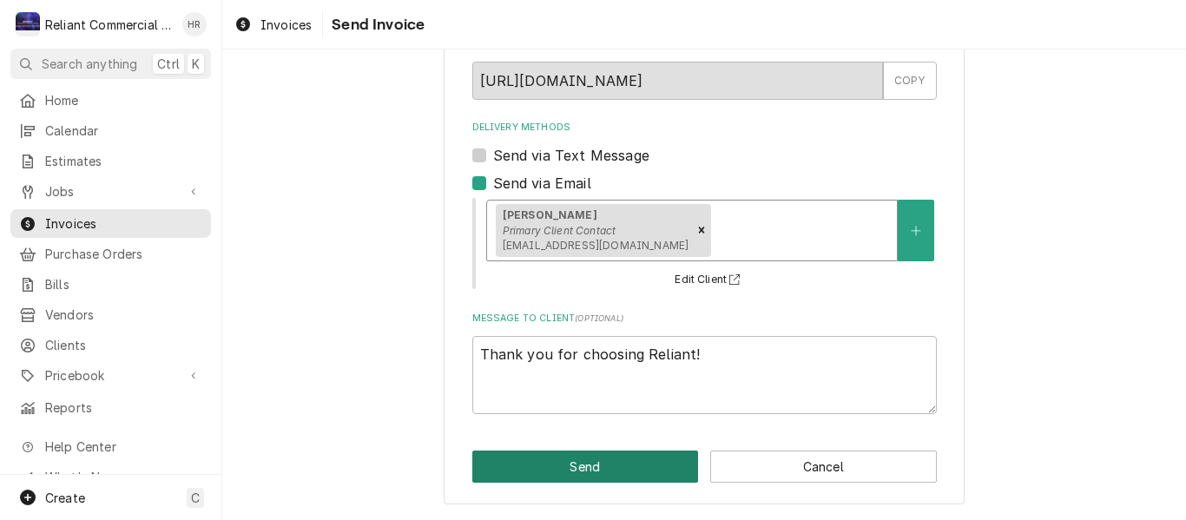
click at [574, 460] on button "Send" at bounding box center [585, 466] width 227 height 32
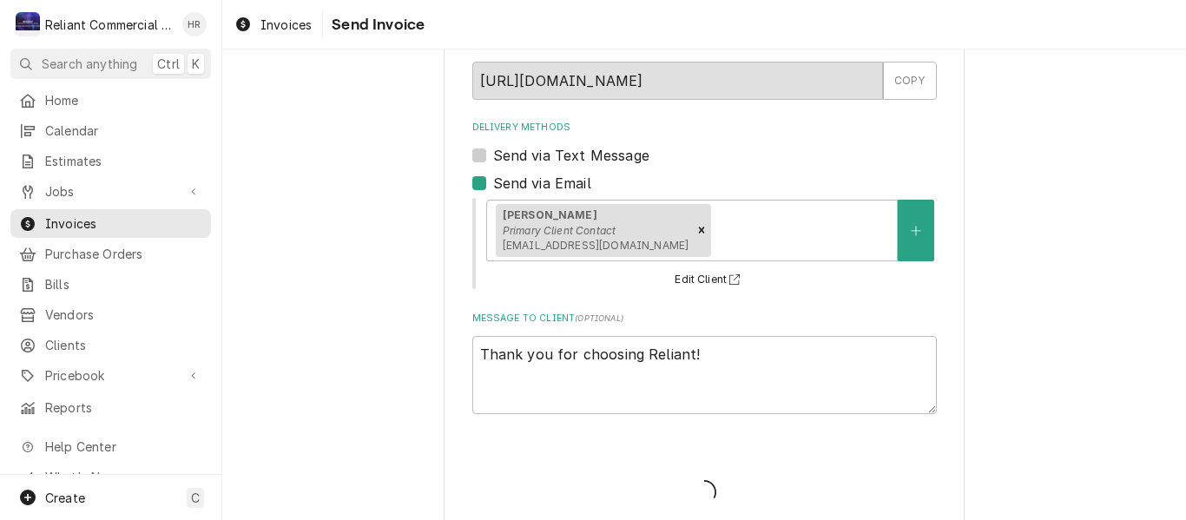
type textarea "x"
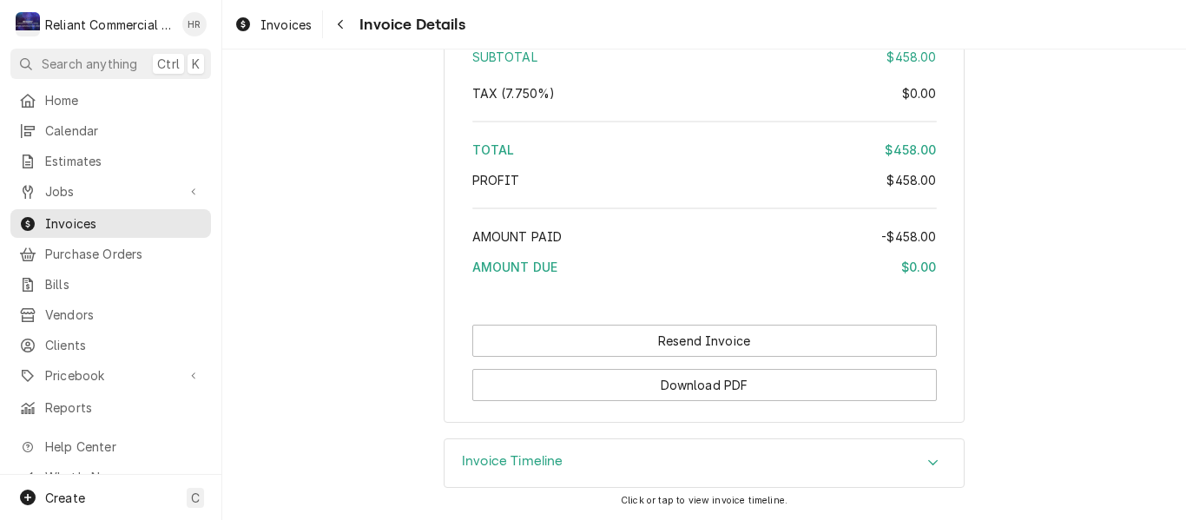
scroll to position [2164, 0]
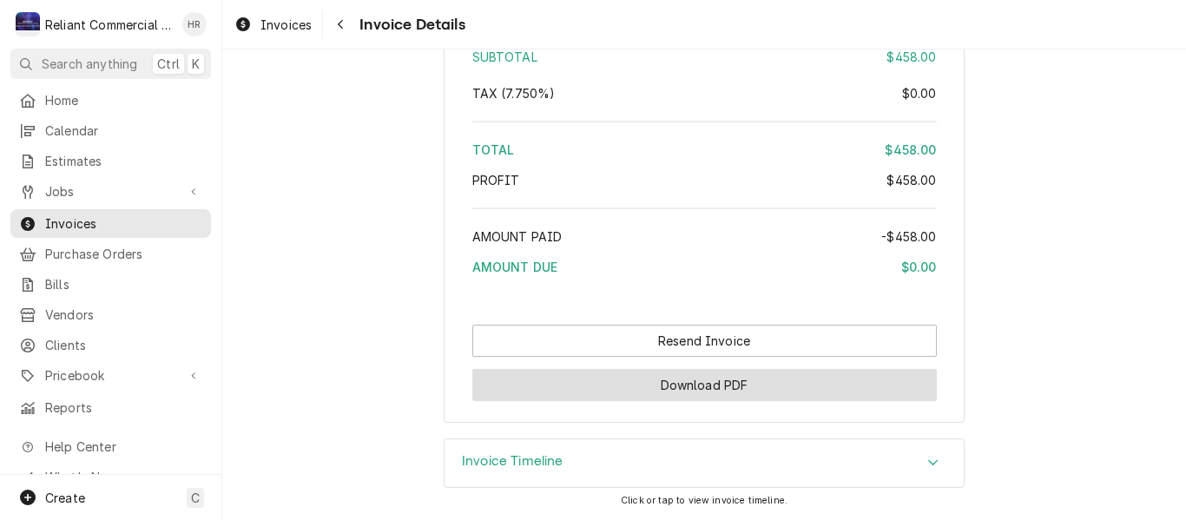
click at [713, 386] on button "Download PDF" at bounding box center [704, 385] width 464 height 32
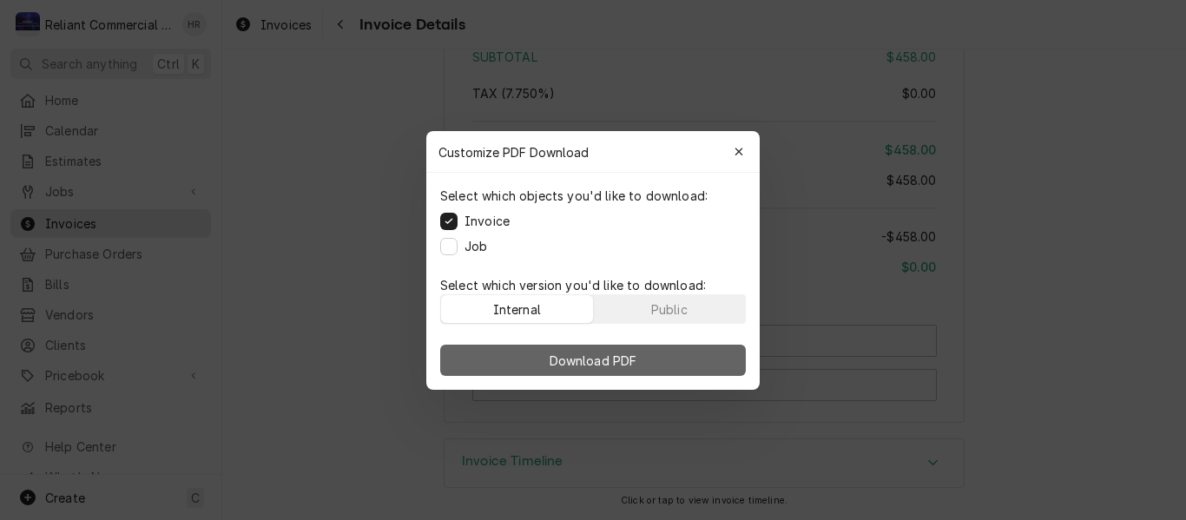
click at [600, 352] on span "Download PDF" at bounding box center [593, 360] width 95 height 18
